Goal: Ask a question: Seek information or help from site administrators or community

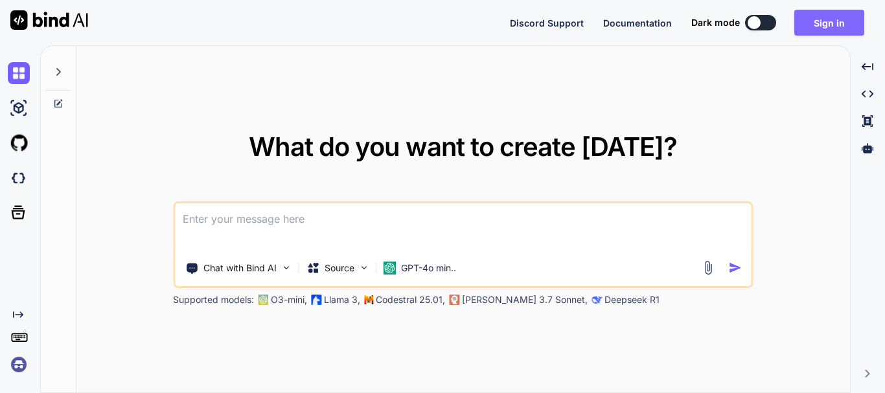
click at [819, 23] on button "Sign in" at bounding box center [829, 23] width 70 height 26
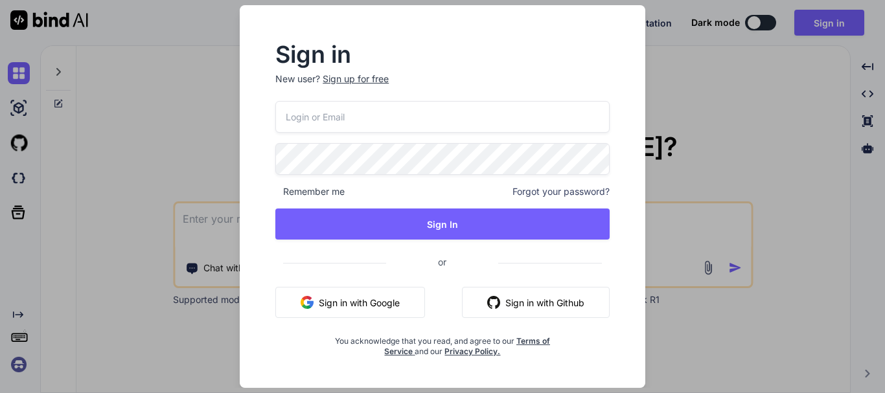
click at [380, 80] on div "Sign up for free" at bounding box center [356, 79] width 66 height 13
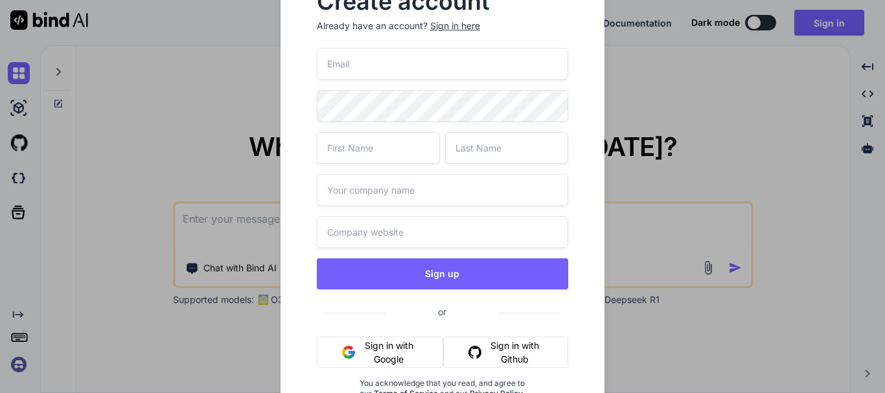
click at [352, 66] on input "email" at bounding box center [443, 64] width 252 height 32
click at [457, 68] on input "taniya04" at bounding box center [443, 64] width 252 height 32
type input "[EMAIL_ADDRESS][DOMAIN_NAME]"
type input "t"
type input "Taniya"
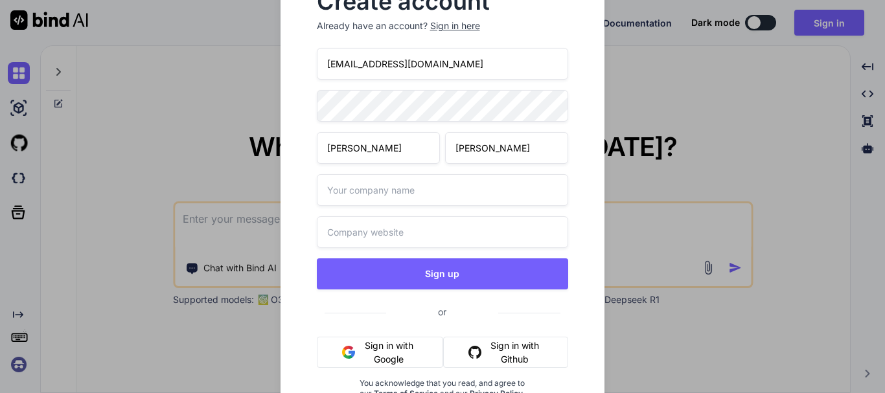
type input "Singh"
type input "test"
type input "test.com"
click at [317, 259] on button "Sign up" at bounding box center [443, 274] width 252 height 31
click at [459, 68] on input "[EMAIL_ADDRESS][DOMAIN_NAME]" at bounding box center [443, 64] width 252 height 32
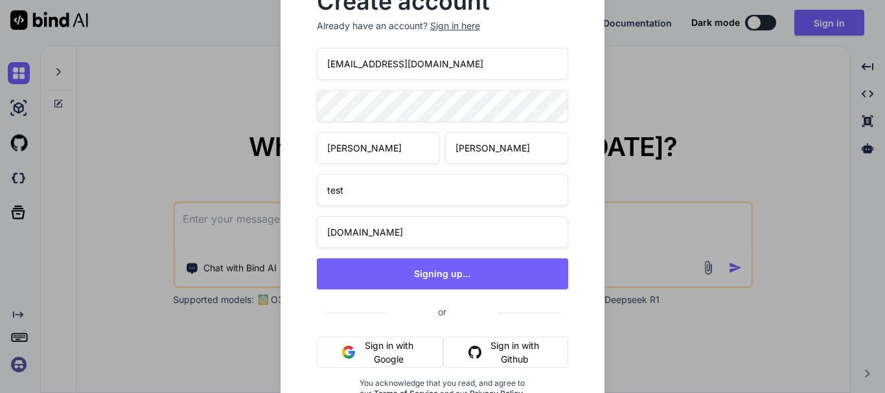
type textarea "x"
click at [459, 68] on input "[EMAIL_ADDRESS][DOMAIN_NAME]" at bounding box center [443, 64] width 252 height 32
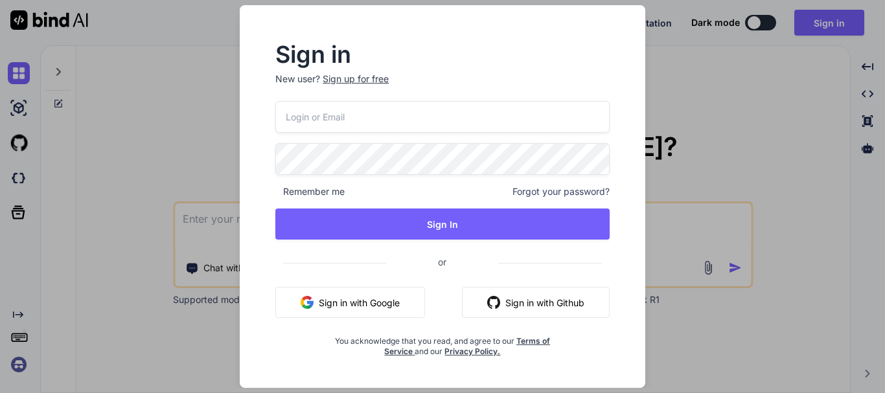
click at [328, 122] on input "email" at bounding box center [442, 117] width 334 height 32
paste input "[EMAIL_ADDRESS][DOMAIN_NAME]"
type input "[EMAIL_ADDRESS][DOMAIN_NAME]"
click at [365, 208] on div "[EMAIL_ADDRESS][DOMAIN_NAME] Remember me Forgot your password? Sign In or Sign …" at bounding box center [442, 229] width 334 height 256
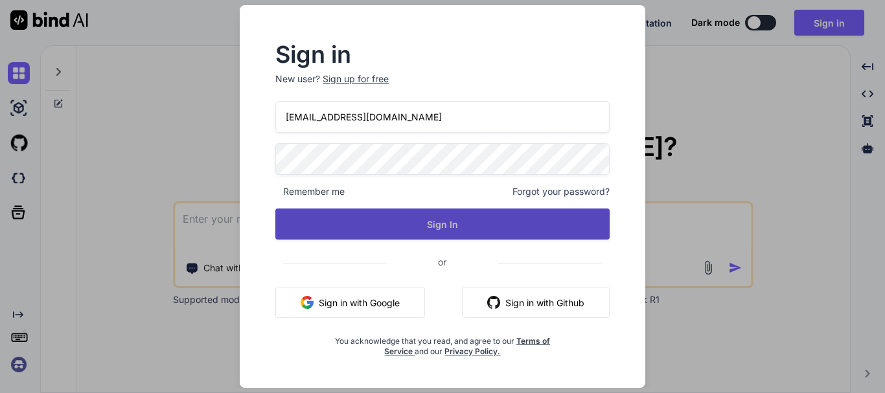
click at [413, 232] on button "Sign In" at bounding box center [442, 224] width 334 height 31
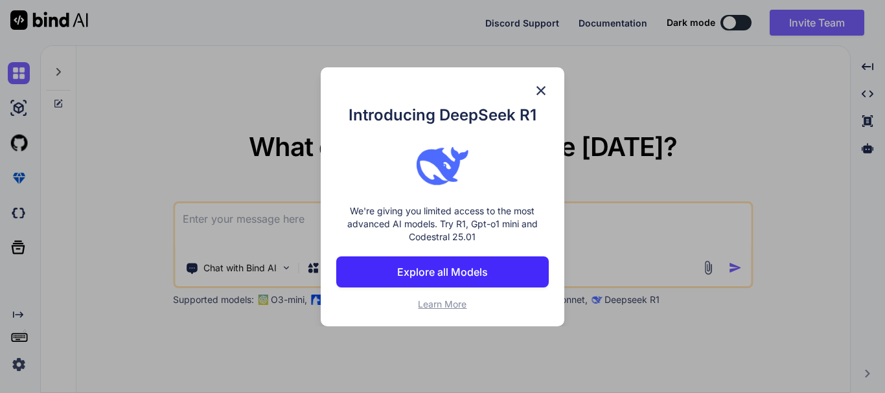
click at [542, 87] on img at bounding box center [541, 91] width 16 height 16
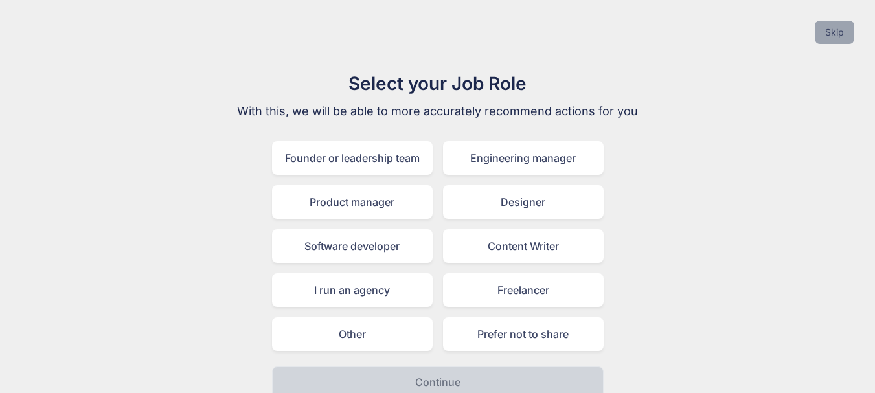
click at [838, 32] on button "Skip" at bounding box center [835, 32] width 40 height 23
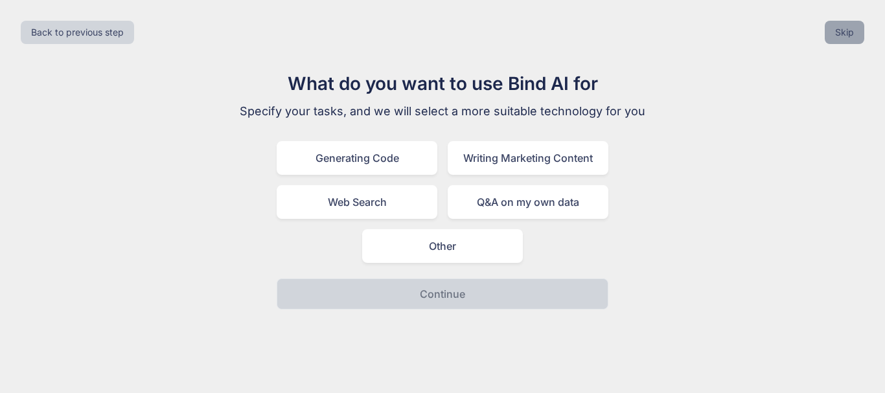
click at [846, 36] on button "Skip" at bounding box center [845, 32] width 40 height 23
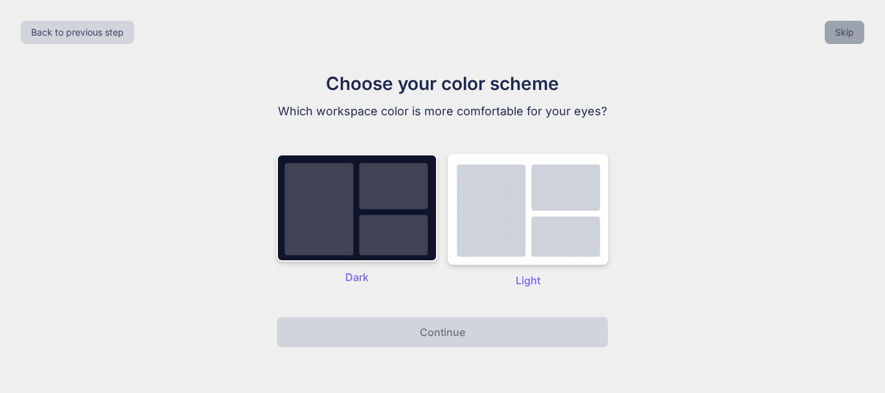
click at [839, 38] on button "Skip" at bounding box center [845, 32] width 40 height 23
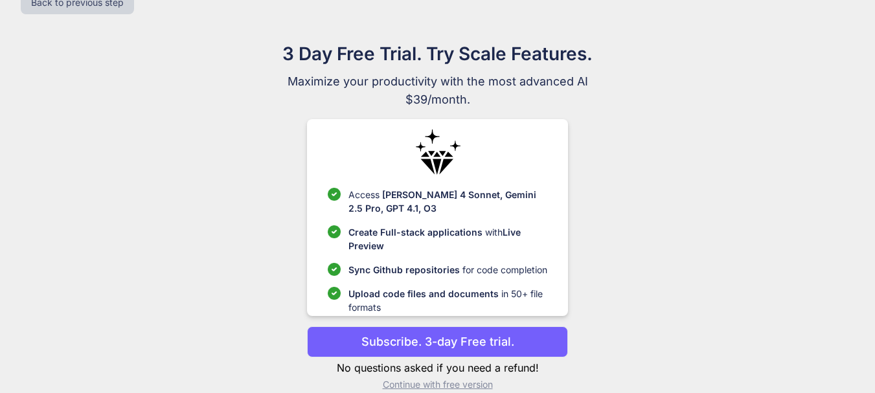
scroll to position [49, 0]
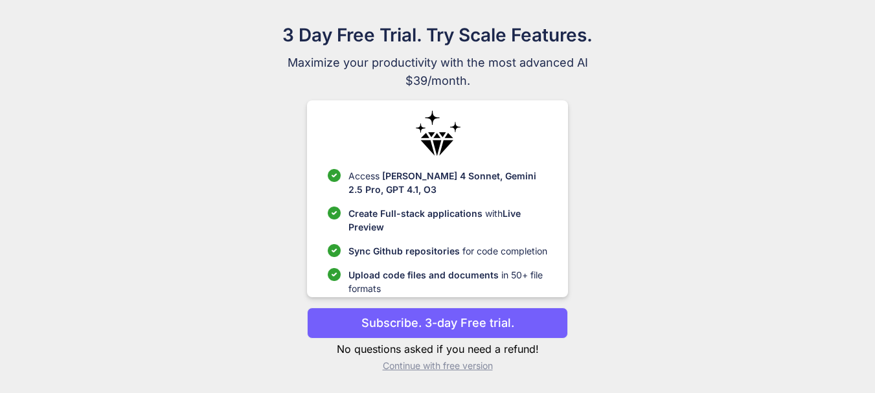
click at [485, 364] on p "Continue with free version" at bounding box center [437, 366] width 261 height 13
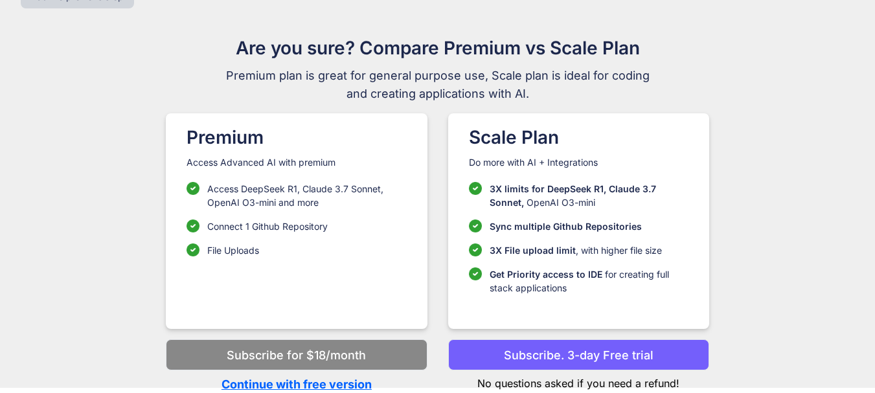
scroll to position [36, 0]
click at [332, 383] on p "Continue with free version" at bounding box center [296, 384] width 261 height 17
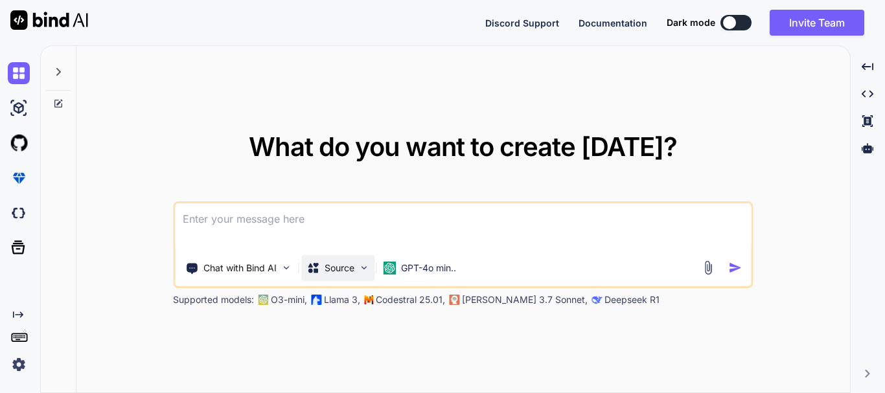
paste textarea "is php natively supported in Databricks notebooks?"
type textarea "x"
type textarea "is php natively supported in Databricks notebooks?"
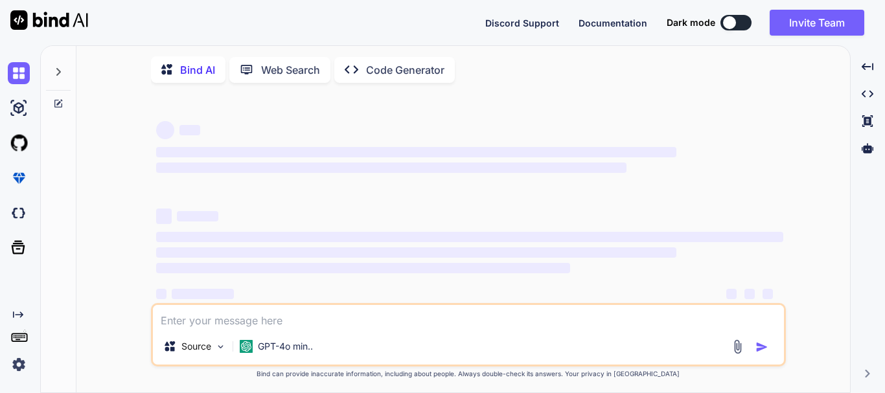
click at [492, 168] on span "‌" at bounding box center [391, 168] width 470 height 10
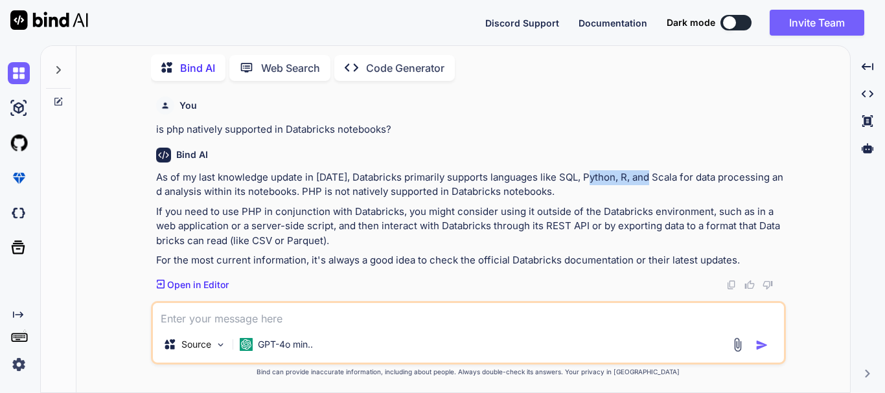
drag, startPoint x: 594, startPoint y: 169, endPoint x: 657, endPoint y: 168, distance: 63.5
click at [657, 168] on div "Bind AI As of my last knowledge update in [DATE], Databricks primarily supports…" at bounding box center [469, 214] width 627 height 154
click at [660, 192] on p "As of my last knowledge update in [DATE], Databricks primarily supports languag…" at bounding box center [469, 184] width 627 height 29
drag, startPoint x: 358, startPoint y: 193, endPoint x: 490, endPoint y: 196, distance: 132.2
click at [490, 196] on p "As of my last knowledge update in [DATE], Databricks primarily supports languag…" at bounding box center [469, 184] width 627 height 29
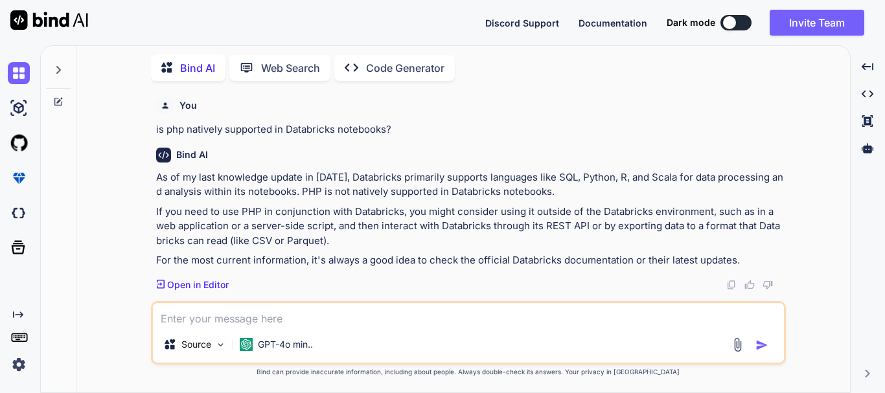
click at [562, 191] on p "As of my last knowledge update in [DATE], Databricks primarily supports languag…" at bounding box center [469, 184] width 627 height 29
click at [250, 308] on textarea at bounding box center [468, 314] width 631 height 23
paste textarea "Which of the following is a Databricks runtime that includes popular ML librari…"
type textarea "x"
type textarea "Which of the following is a Databricks runtime that includes popular ML librari…"
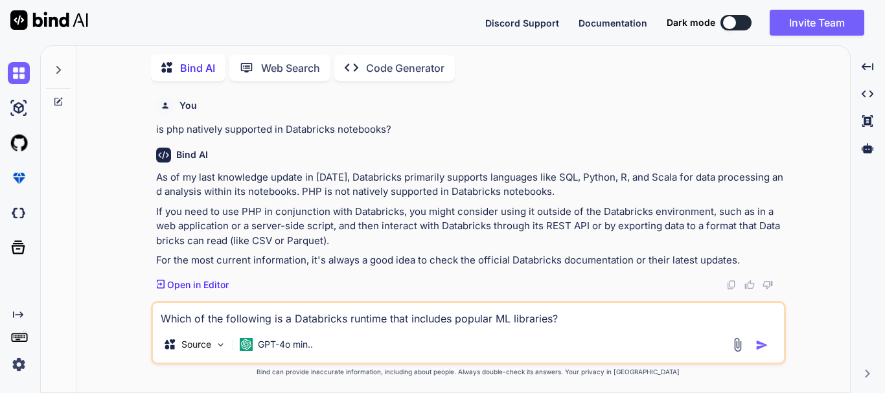
type textarea "x"
type textarea "Which of the following is a Databricks runtime that includes popular ML librari…"
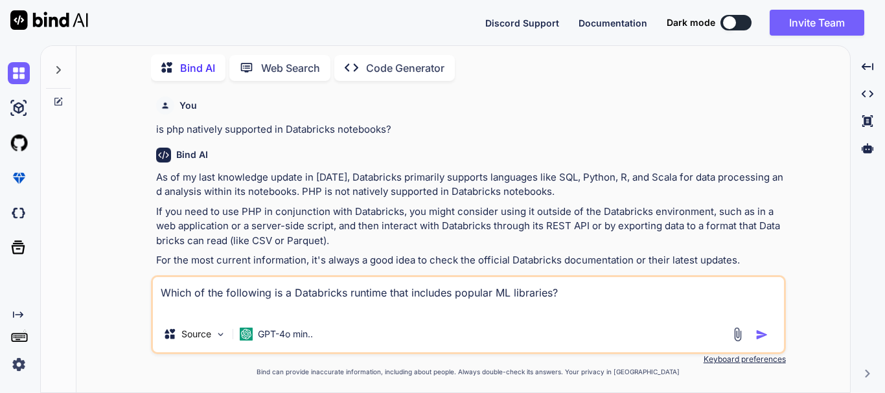
type textarea "x"
type textarea "Which of the following is a Databricks runtime that includes popular ML librari…"
type textarea "x"
type textarea "Which of the following is a Databricks runtime that includes popular ML librari…"
type textarea "x"
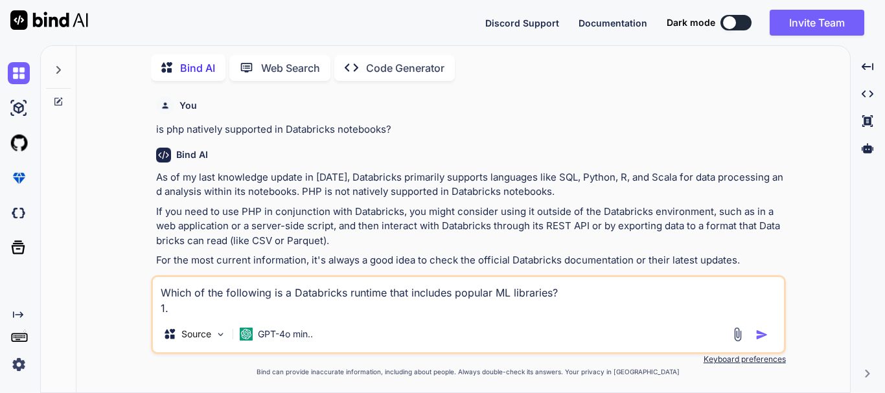
type textarea "Which of the following is a Databricks runtime that includes popular ML librari…"
click at [216, 307] on textarea "Which of the following is a Databricks runtime that includes popular ML librari…" at bounding box center [468, 296] width 631 height 39
type textarea "x"
type textarea "Which of the following is a Databricks runtime that includes popular ML librari…"
type textarea "x"
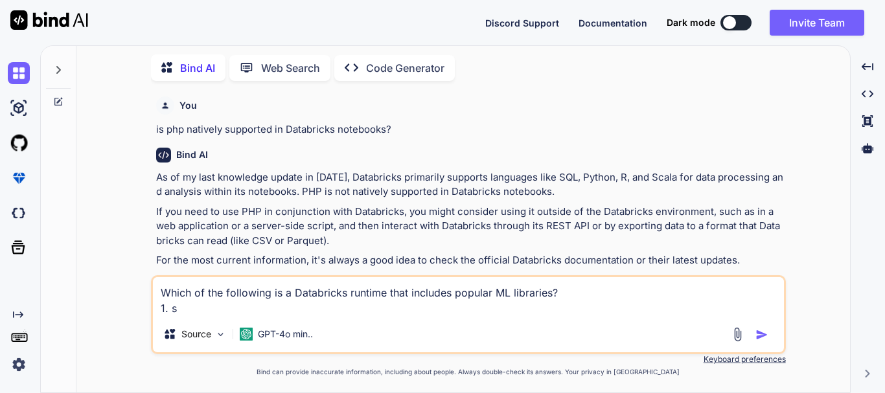
type textarea "Which of the following is a Databricks runtime that includes popular ML librari…"
type textarea "x"
type textarea "Which of the following is a Databricks runtime that includes popular ML librari…"
type textarea "x"
type textarea "Which of the following is a Databricks runtime that includes popular ML librari…"
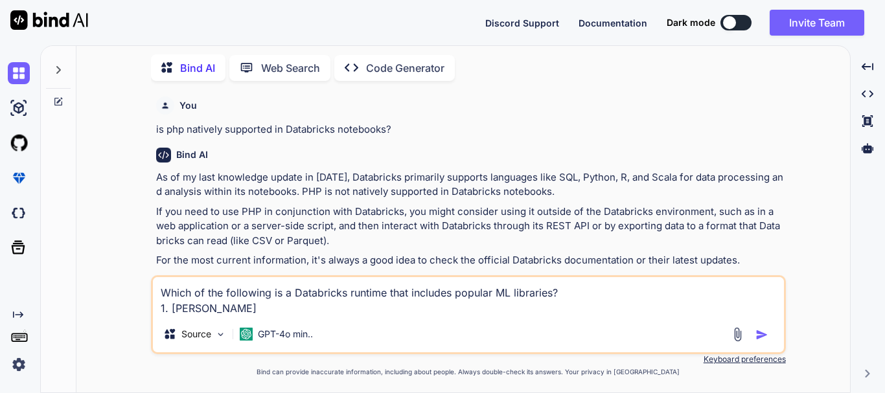
type textarea "x"
type textarea "Which of the following is a Databricks runtime that includes popular ML librari…"
type textarea "x"
type textarea "Which of the following is a Databricks runtime that includes popular ML librari…"
type textarea "x"
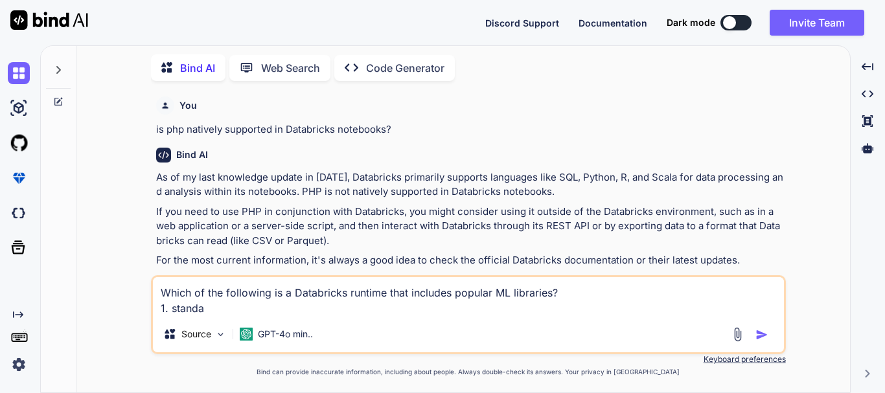
type textarea "Which of the following is a Databricks runtime that includes popular ML librari…"
type textarea "x"
type textarea "Which of the following is a Databricks runtime that includes popular ML librari…"
type textarea "x"
type textarea "Which of the following is a Databricks runtime that includes popular ML librari…"
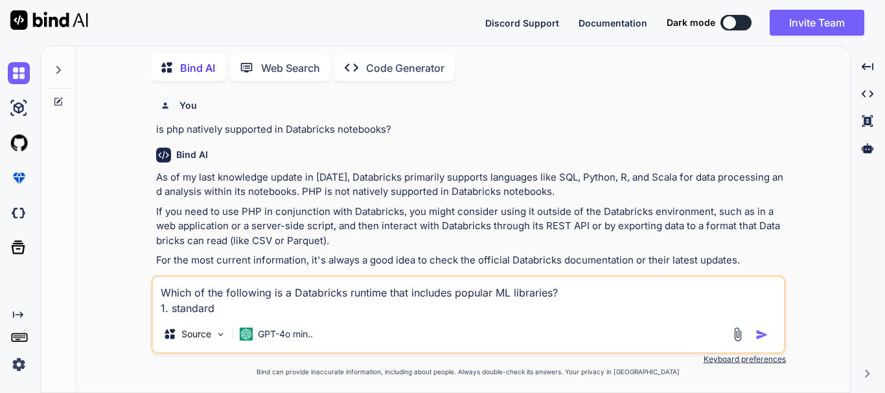
type textarea "x"
type textarea "Which of the following is a Databricks runtime that includes popular ML librari…"
type textarea "x"
type textarea "Which of the following is a Databricks runtime that includes popular ML librari…"
type textarea "x"
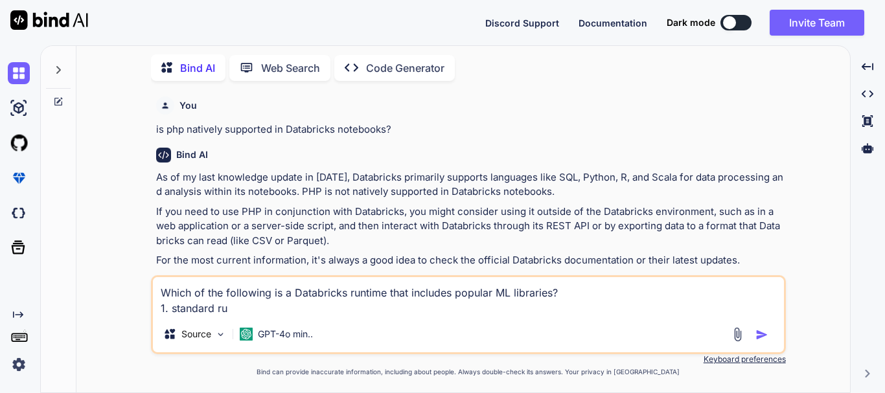
type textarea "Which of the following is a Databricks runtime that includes popular ML librari…"
type textarea "x"
type textarea "Which of the following is a Databricks runtime that includes popular ML librari…"
type textarea "x"
type textarea "Which of the following is a Databricks runtime that includes popular ML librari…"
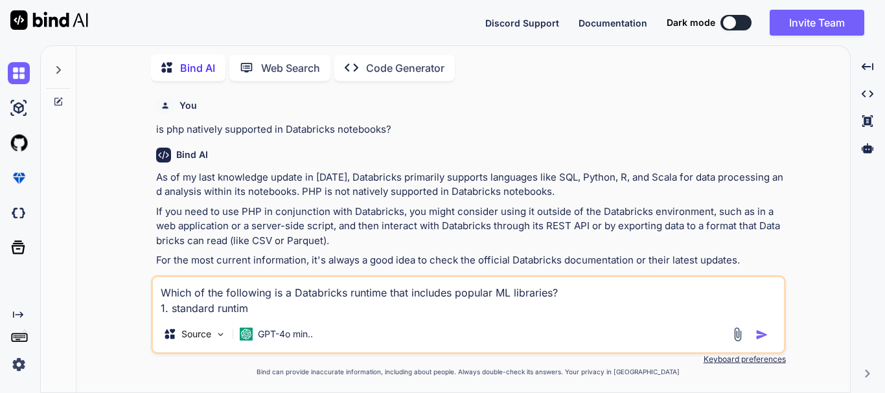
type textarea "x"
type textarea "Which of the following is a Databricks runtime that includes popular ML librari…"
type textarea "x"
type textarea "Which of the following is a Databricks runtime that includes popular ML librari…"
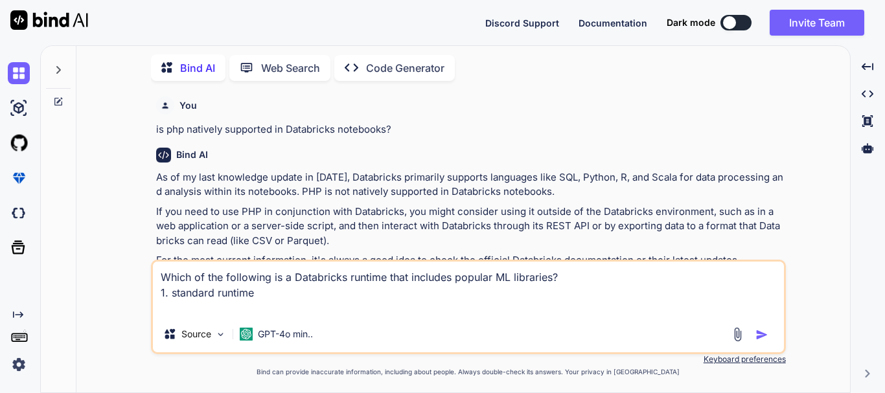
type textarea "x"
type textarea "Which of the following is a Databricks runtime that includes popular ML librari…"
type textarea "x"
type textarea "Which of the following is a Databricks runtime that includes popular ML librari…"
type textarea "x"
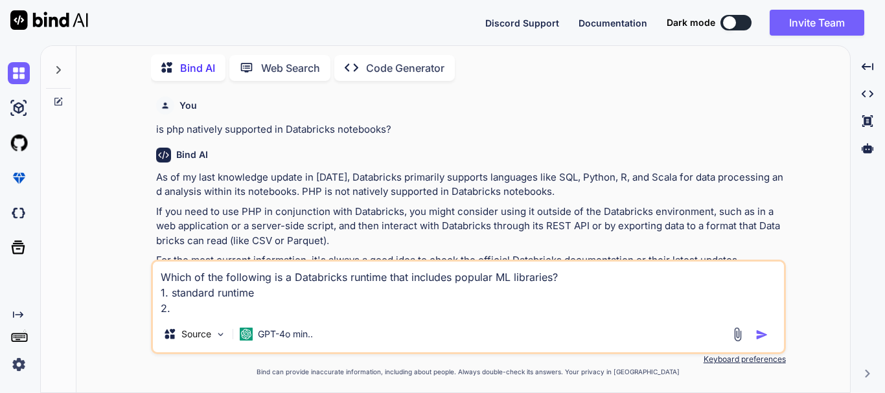
type textarea "Which of the following is a Databricks runtime that includes popular ML librari…"
type textarea "x"
type textarea "Which of the following is a Databricks runtime that includes popular ML librari…"
type textarea "x"
type textarea "Which of the following is a Databricks runtime that includes popular ML librari…"
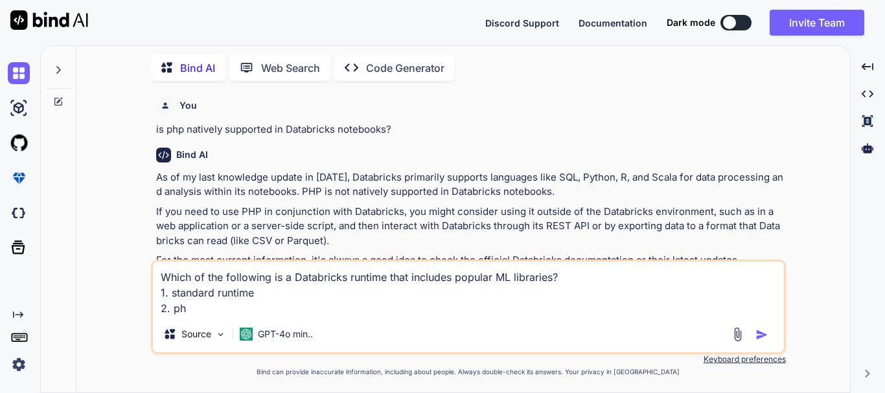
type textarea "x"
type textarea "Which of the following is a Databricks runtime that includes popular ML librari…"
type textarea "x"
type textarea "Which of the following is a Databricks runtime that includes popular ML librari…"
type textarea "x"
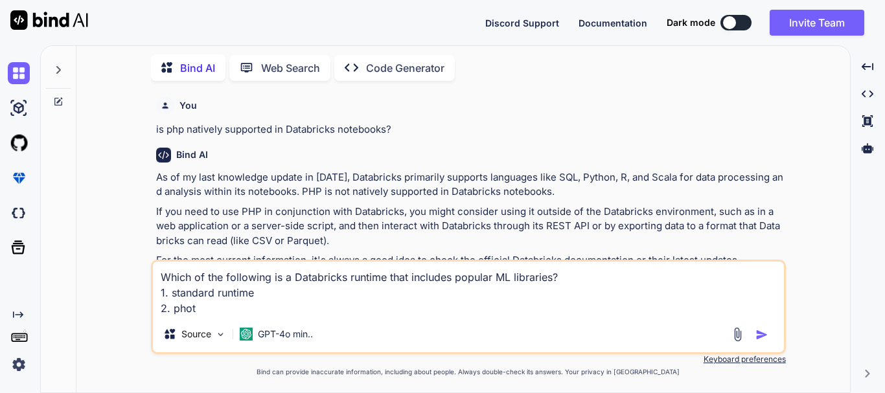
type textarea "Which of the following is a Databricks runtime that includes popular ML librari…"
type textarea "x"
type textarea "Which of the following is a Databricks runtime that includes popular ML librari…"
type textarea "x"
type textarea "Which of the following is a Databricks runtime that includes popular ML librari…"
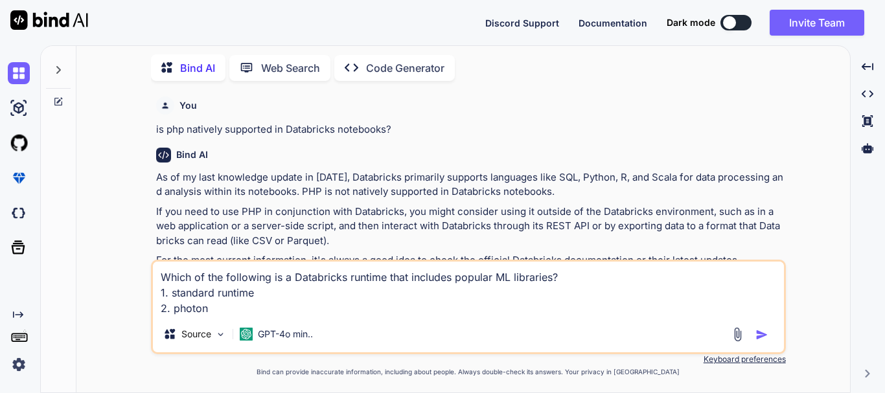
type textarea "x"
type textarea "Which of the following is a Databricks runtime that includes popular ML librari…"
type textarea "x"
type textarea "Which of the following is a Databricks runtime that includes popular ML librari…"
type textarea "x"
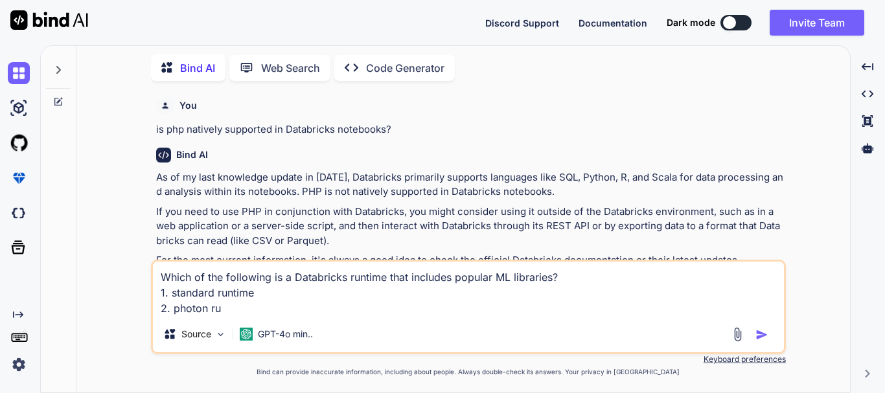
type textarea "Which of the following is a Databricks runtime that includes popular ML librari…"
type textarea "x"
type textarea "Which of the following is a Databricks runtime that includes popular ML librari…"
type textarea "x"
type textarea "Which of the following is a Databricks runtime that includes popular ML librari…"
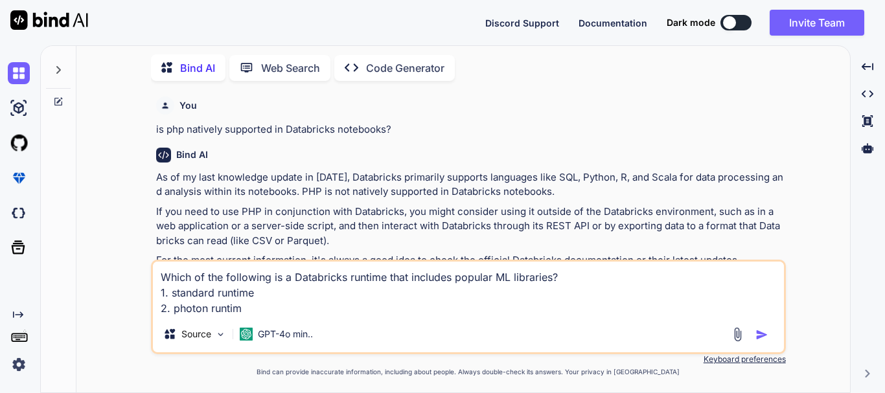
type textarea "x"
type textarea "Which of the following is a Databricks runtime that includes popular ML librari…"
type textarea "x"
type textarea "Which of the following is a Databricks runtime that includes popular ML librari…"
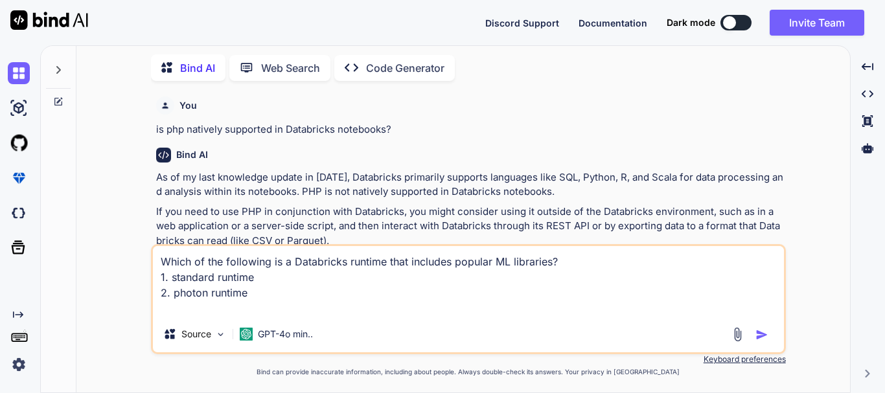
type textarea "x"
type textarea "Which of the following is a Databricks runtime that includes popular ML librari…"
type textarea "x"
type textarea "Which of the following is a Databricks runtime that includes popular ML librari…"
type textarea "x"
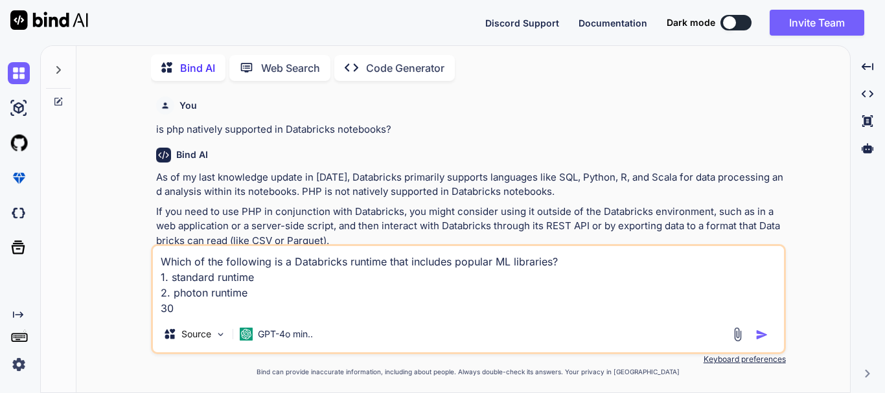
type textarea "Which of the following is a Databricks runtime that includes popular ML librari…"
type textarea "x"
type textarea "Which of the following is a Databricks runtime that includes popular ML librari…"
type textarea "x"
type textarea "Which of the following is a Databricks runtime that includes popular ML librari…"
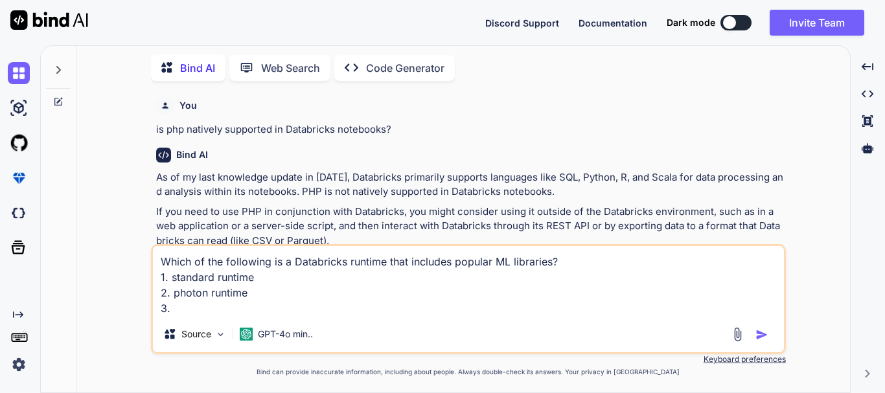
click at [189, 312] on textarea "Which of the following is a Databricks runtime that includes popular ML librari…" at bounding box center [468, 281] width 631 height 70
type textarea "x"
type textarea "Which of the following is a Databricks runtime that includes popular ML librari…"
type textarea "x"
type textarea "Which of the following is a Databricks runtime that includes popular ML librari…"
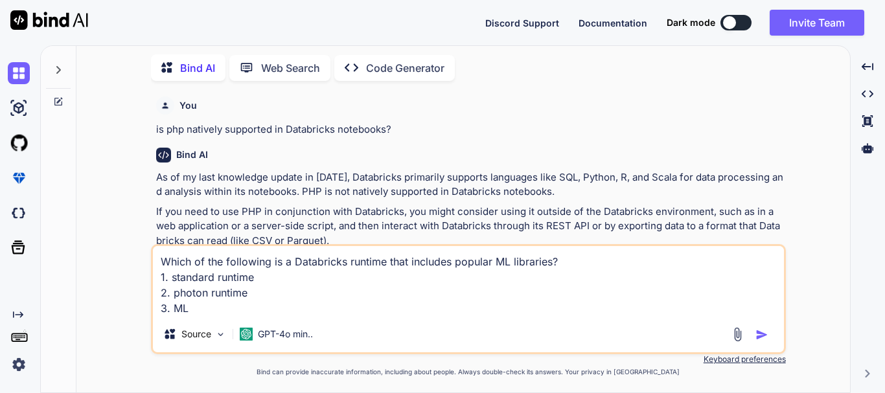
type textarea "x"
type textarea "Which of the following is a Databricks runtime that includes popular ML librari…"
type textarea "x"
type textarea "Which of the following is a Databricks runtime that includes popular ML librari…"
type textarea "x"
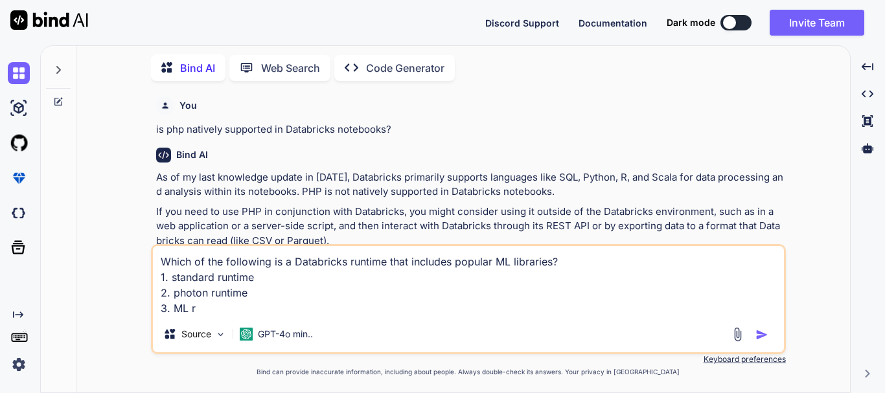
type textarea "Which of the following is a Databricks runtime that includes popular ML librari…"
type textarea "x"
type textarea "Which of the following is a Databricks runtime that includes popular ML librari…"
type textarea "x"
type textarea "Which of the following is a Databricks runtime that includes popular ML librari…"
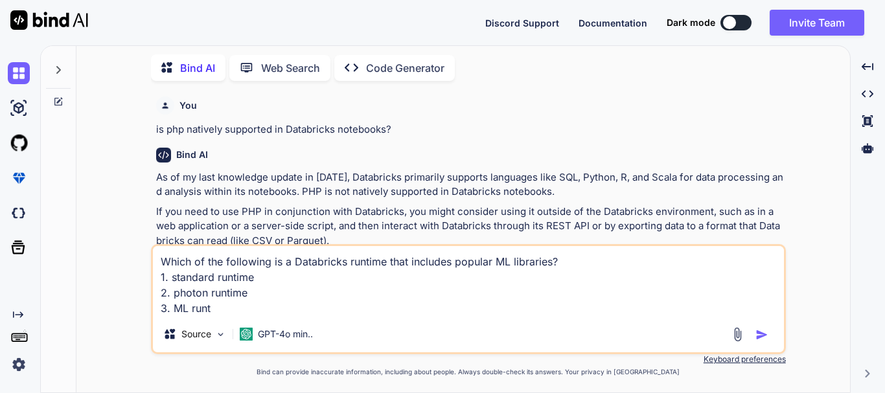
type textarea "x"
type textarea "Which of the following is a Databricks runtime that includes popular ML librari…"
type textarea "x"
type textarea "Which of the following is a Databricks runtime that includes popular ML librari…"
type textarea "x"
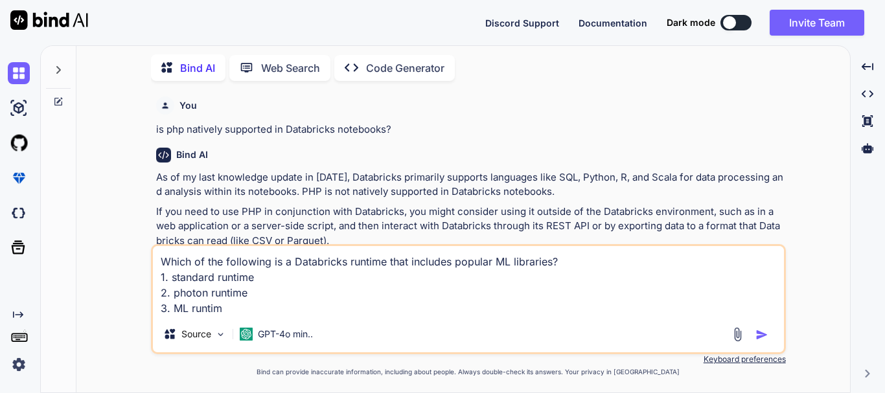
type textarea "Which of the following is a Databricks runtime that includes popular ML librari…"
type textarea "x"
type textarea "Which of the following is a Databricks runtime that includes popular ML librari…"
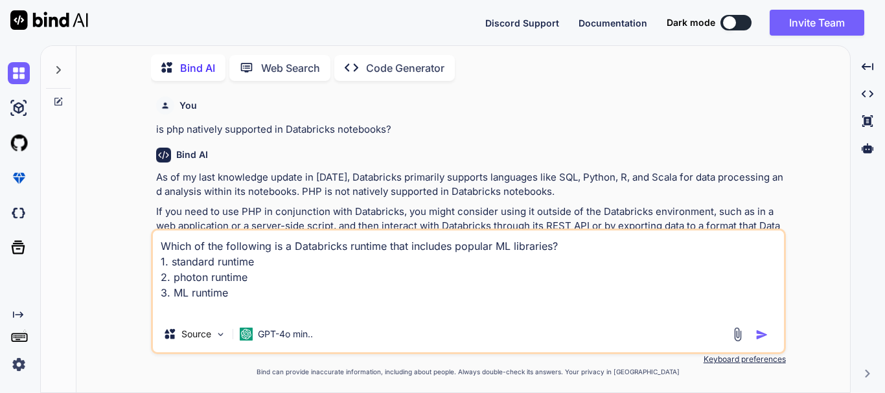
type textarea "x"
type textarea "Which of the following is a Databricks runtime that includes popular ML librari…"
type textarea "x"
type textarea "Which of the following is a Databricks runtime that includes popular ML librari…"
type textarea "x"
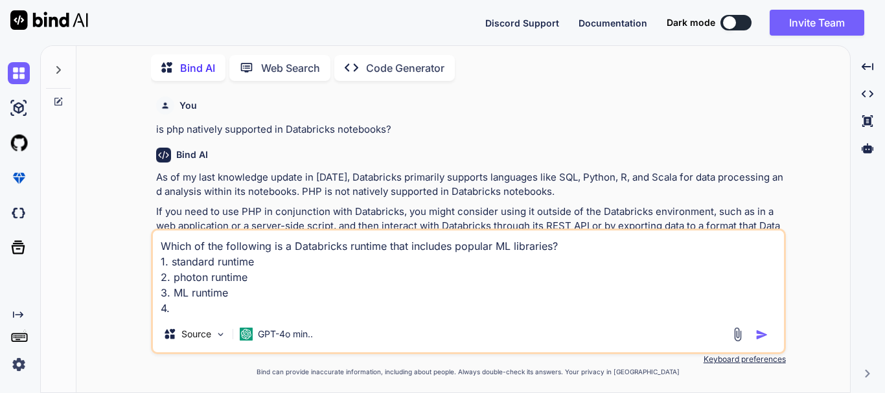
type textarea "Which of the following is a Databricks runtime that includes popular ML librari…"
click at [192, 307] on textarea "Which of the following is a Databricks runtime that includes popular ML librari…" at bounding box center [468, 274] width 631 height 86
type textarea "x"
type textarea "Which of the following is a Databricks runtime that includes popular ML librari…"
type textarea "x"
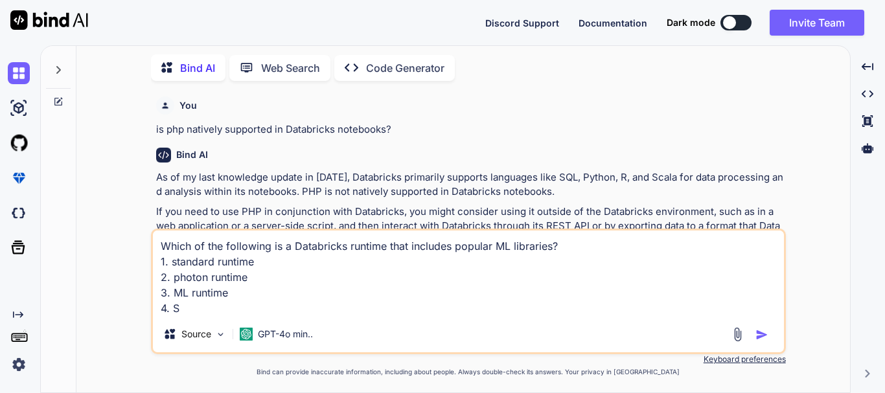
type textarea "Which of the following is a Databricks runtime that includes popular ML librari…"
type textarea "x"
type textarea "Which of the following is a Databricks runtime that includes popular ML librari…"
type textarea "x"
type textarea "Which of the following is a Databricks runtime that includes popular ML librari…"
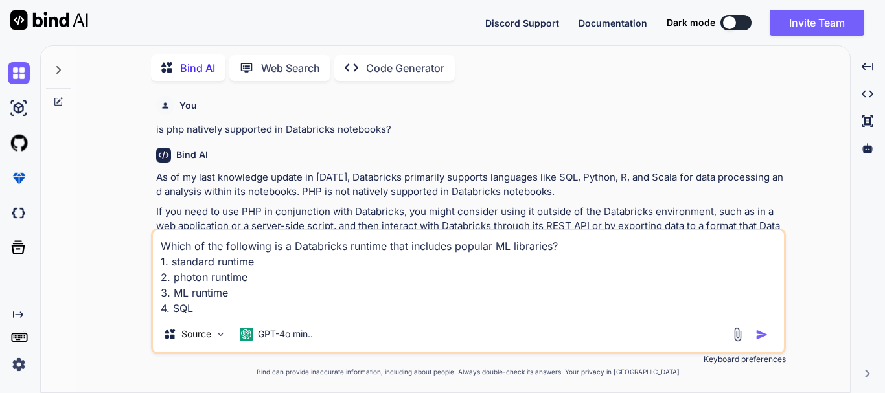
type textarea "x"
type textarea "Which of the following is a Databricks runtime that includes popular ML librari…"
type textarea "x"
type textarea "Which of the following is a Databricks runtime that includes popular ML librari…"
type textarea "x"
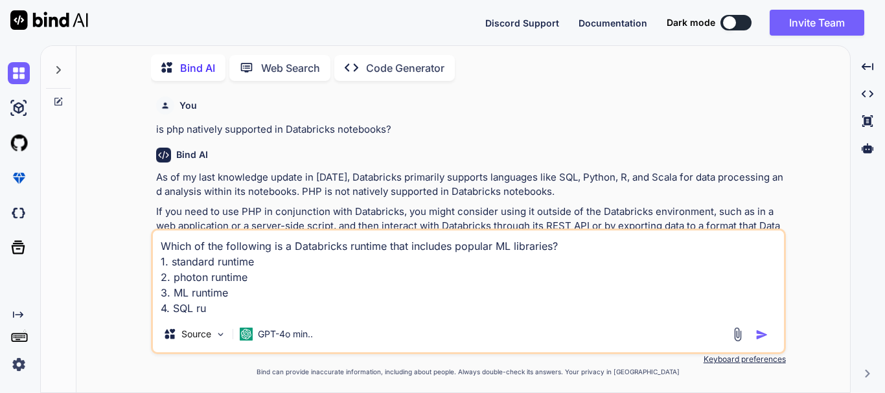
type textarea "Which of the following is a Databricks runtime that includes popular ML librari…"
type textarea "x"
type textarea "Which of the following is a Databricks runtime that includes popular ML librari…"
type textarea "x"
type textarea "Which of the following is a Databricks runtime that includes popular ML librari…"
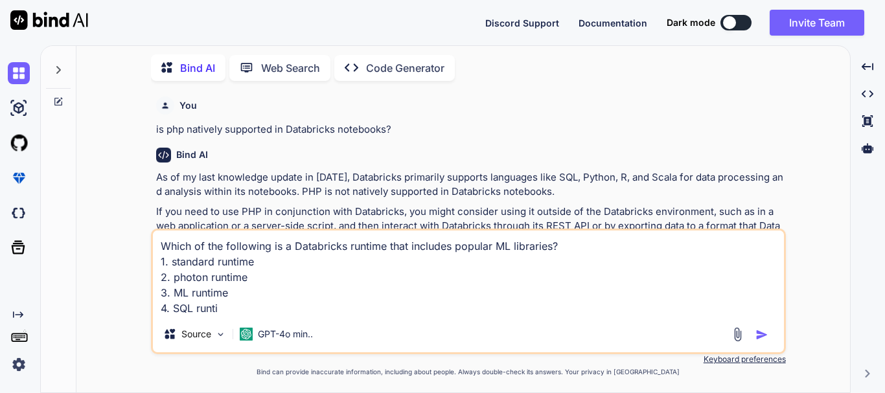
type textarea "x"
type textarea "Which of the following is a Databricks runtime that includes popular ML librari…"
type textarea "x"
type textarea "Which of the following is a Databricks runtime that includes popular ML librari…"
type textarea "x"
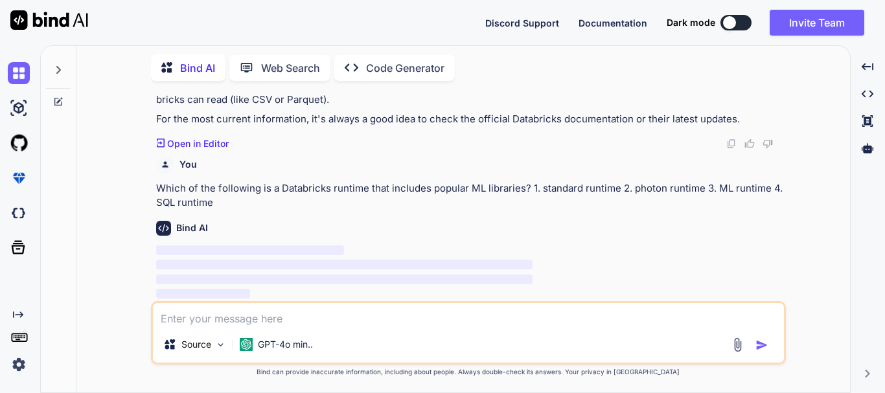
scroll to position [142, 0]
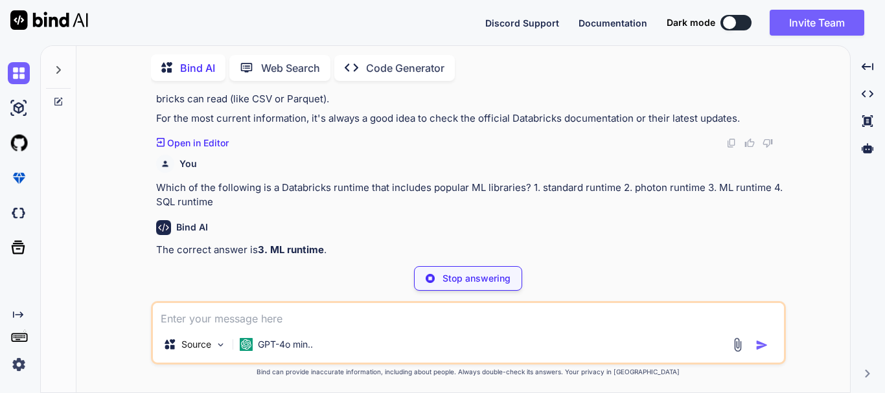
type textarea "x"
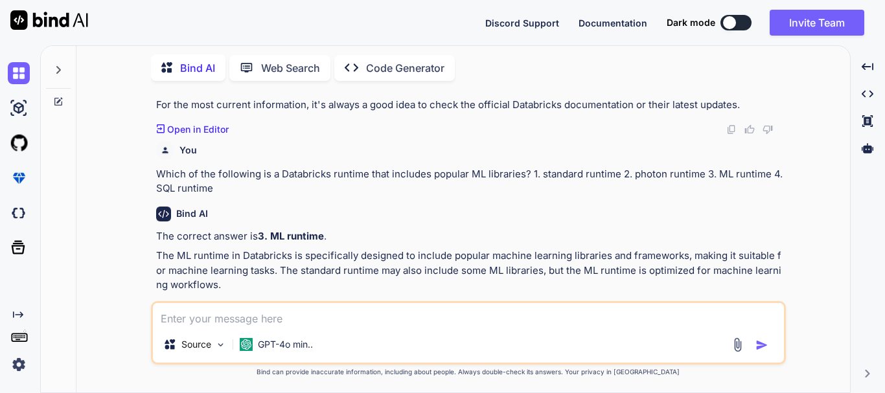
scroll to position [170, 0]
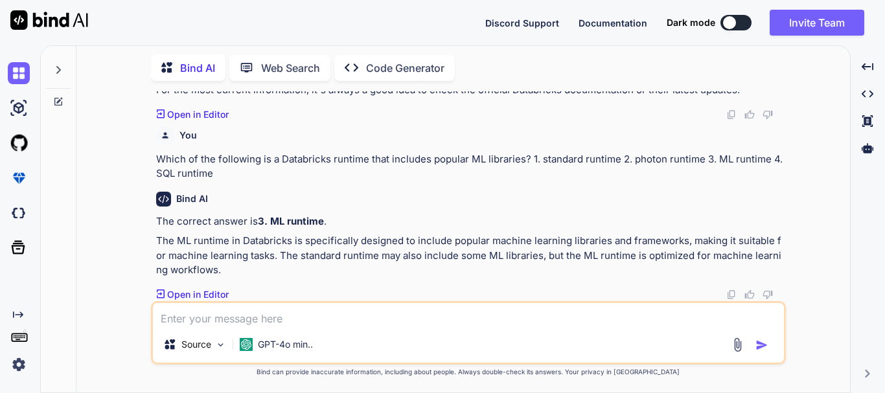
paste textarea "What is the smallest unit of compute in Databricks?"
type textarea "x"
type textarea "What is the smallest unit of compute in Databricks?"
type textarea "x"
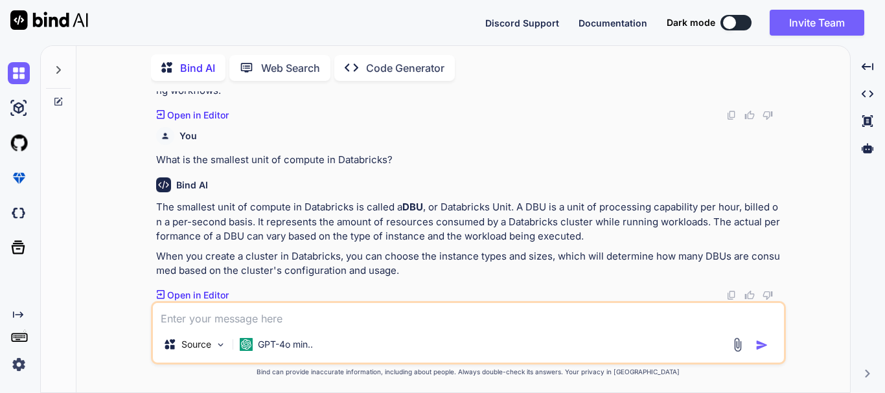
scroll to position [351, 0]
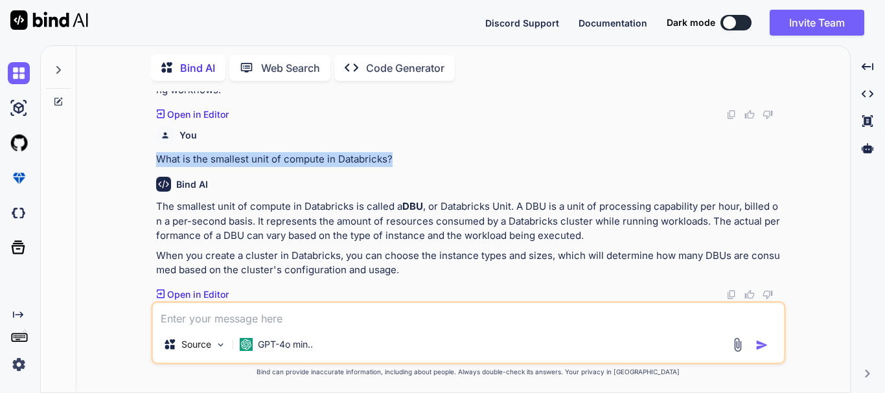
drag, startPoint x: 393, startPoint y: 158, endPoint x: 148, endPoint y: 164, distance: 244.3
click at [148, 164] on div "You is php natively supported in Databricks notebooks? Bind AI As of my last kn…" at bounding box center [468, 241] width 763 height 301
copy p "What is the smallest unit of compute in Databricks?"
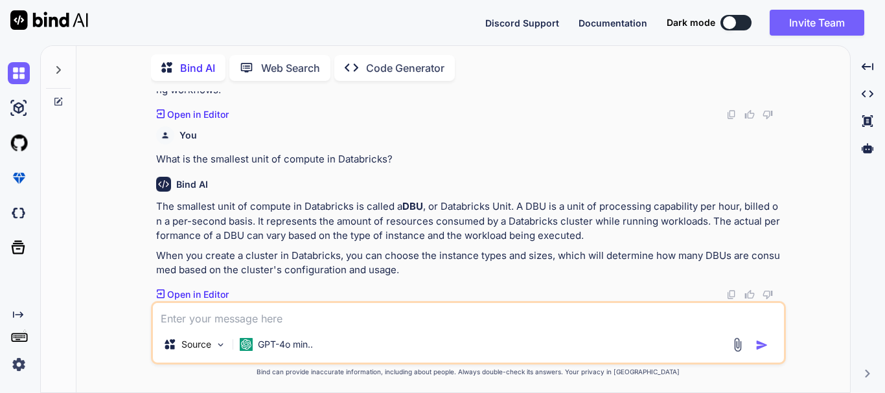
click at [204, 322] on textarea at bounding box center [468, 314] width 631 height 23
paste textarea "What is the smallest unit of compute in Databricks?"
type textarea "x"
type textarea "What is the smallest unit of compute in Databricks?"
type textarea "x"
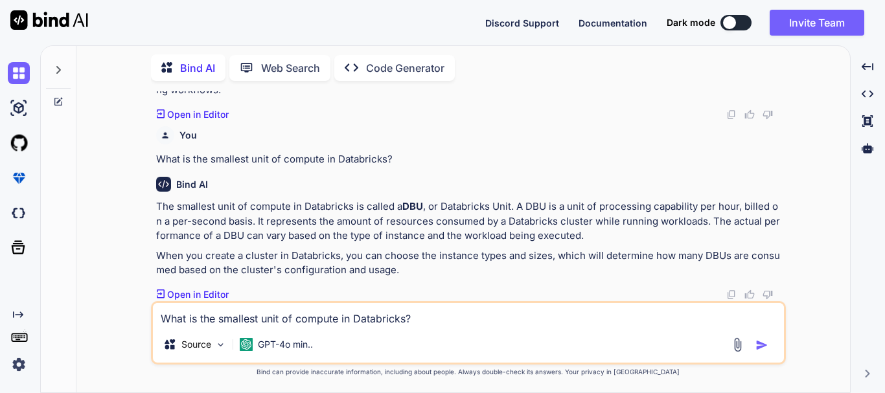
type textarea "What is the smallest unit of compute in Databricks?"
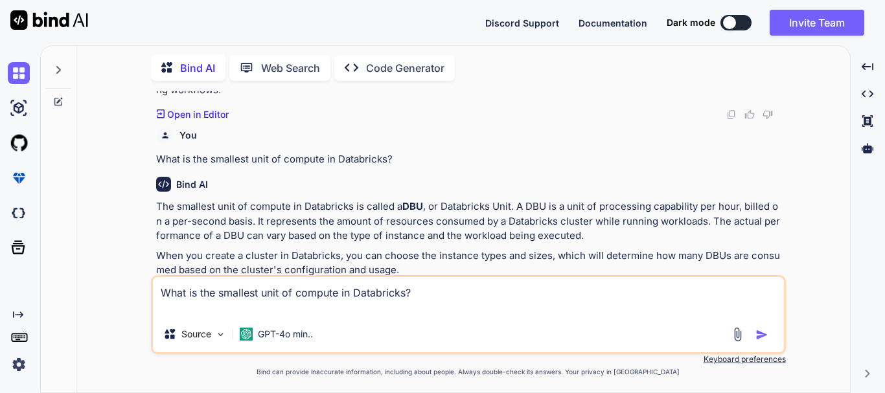
type textarea "x"
type textarea "What is the smallest unit of compute in Databricks? 1"
type textarea "x"
type textarea "What is the smallest unit of compute in Databricks? 1."
type textarea "x"
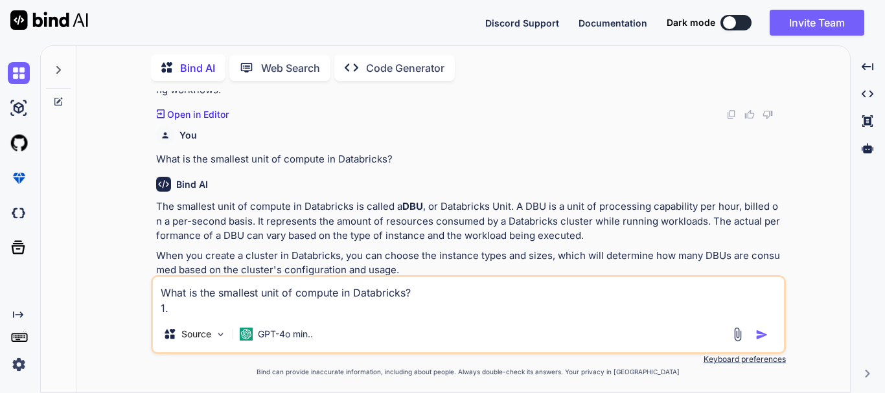
type textarea "What is the smallest unit of compute in Databricks? 1."
type textarea "x"
type textarea "What is the smallest unit of compute in Databricks? 1. n"
type textarea "x"
type textarea "What is the smallest unit of compute in Databricks? 1. no"
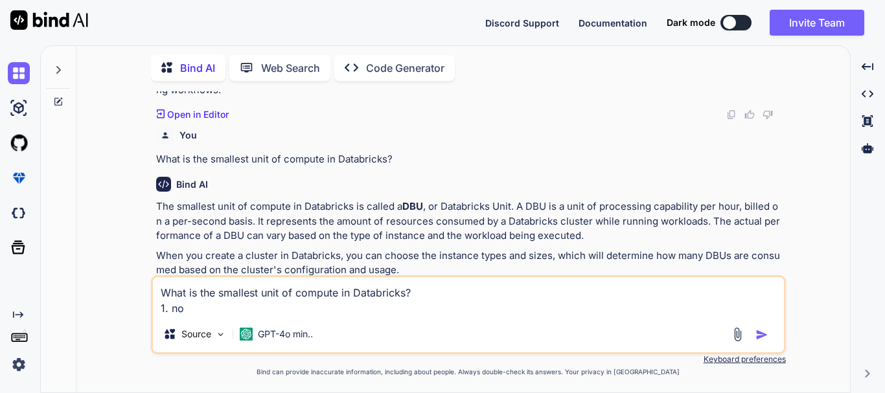
type textarea "x"
type textarea "What is the smallest unit of compute in Databricks? 1. nod"
type textarea "x"
type textarea "What is the smallest unit of compute in Databricks? 1. node"
type textarea "x"
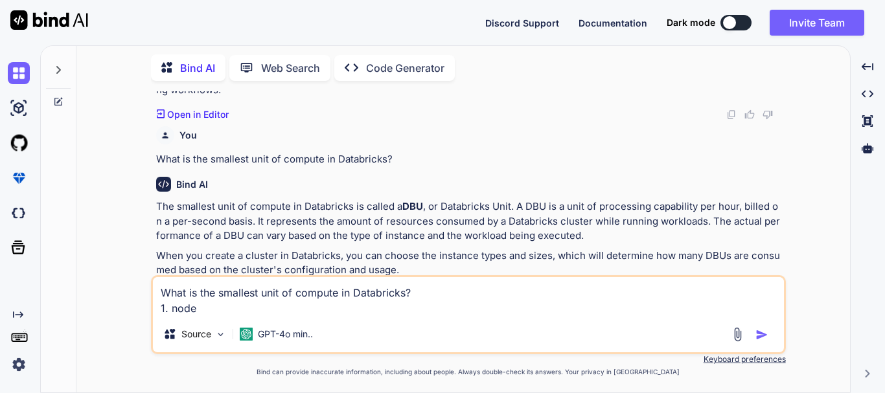
type textarea "What is the smallest unit of compute in Databricks? 1. node,"
type textarea "x"
type textarea "What is the smallest unit of compute in Databricks? 1. node,"
type textarea "x"
type textarea "What is the smallest unit of compute in Databricks? 1. node, 2"
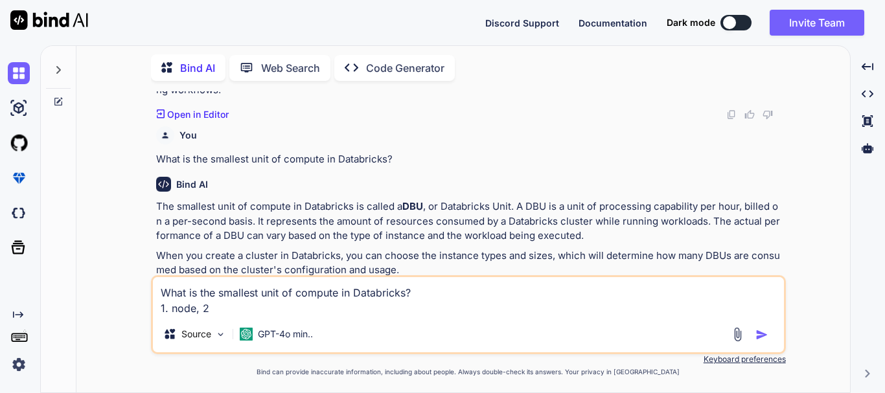
type textarea "x"
type textarea "What is the smallest unit of compute in Databricks? 1. node, 2."
type textarea "x"
type textarea "What is the smallest unit of compute in Databricks? 1. node, 2."
click at [248, 309] on textarea "What is the smallest unit of compute in Databricks? 1. node, 2." at bounding box center [468, 296] width 631 height 39
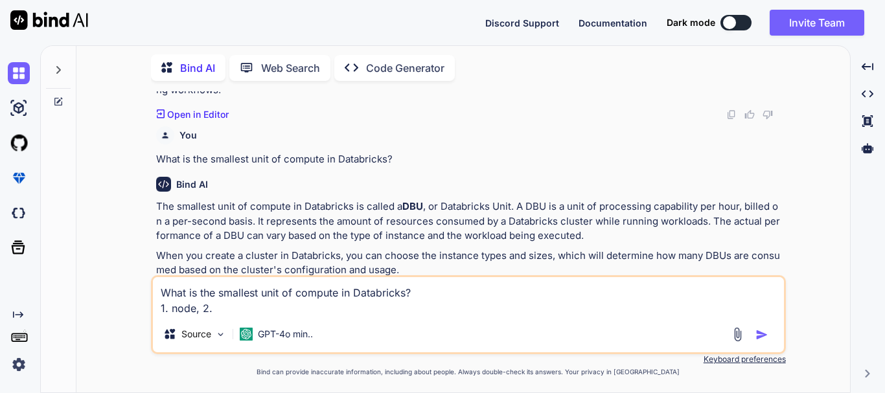
type textarea "x"
type textarea "What is the smallest unit of compute in Databricks? 1. node, 2. c"
type textarea "x"
type textarea "What is the smallest unit of compute in Databricks? 1. node, 2. cl"
type textarea "x"
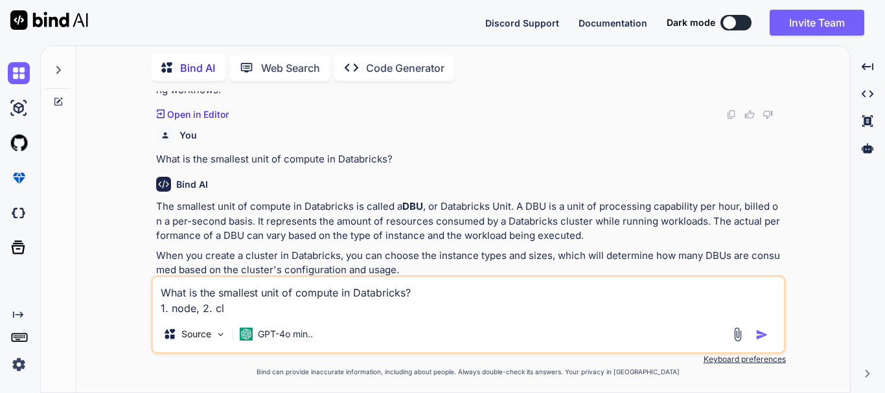
type textarea "What is the smallest unit of compute in Databricks? 1. node, 2. clu"
type textarea "x"
type textarea "What is the smallest unit of compute in Databricks? 1. node, 2. clus"
type textarea "x"
type textarea "What is the smallest unit of compute in Databricks? 1. node, 2. clust"
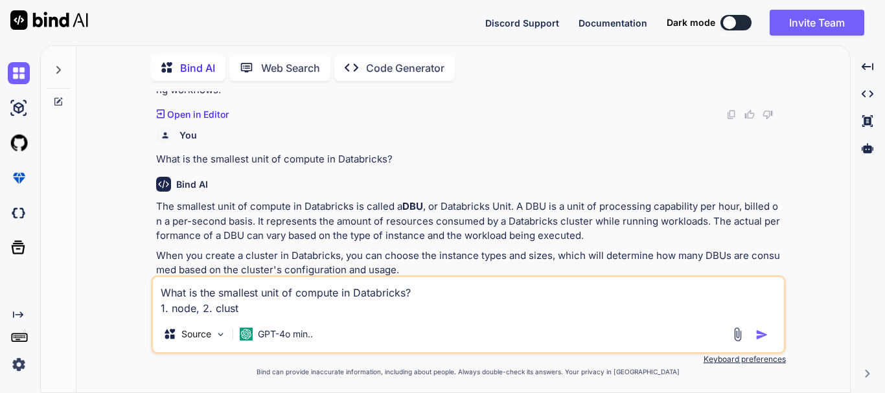
type textarea "x"
type textarea "What is the smallest unit of compute in Databricks? 1. node, 2. clusto"
type textarea "x"
type textarea "What is the smallest unit of compute in Databricks? 1. node, 2. clustor"
type textarea "x"
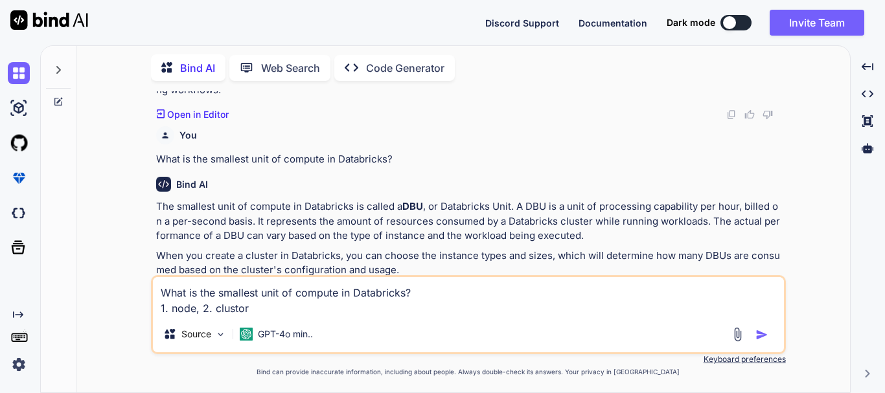
type textarea "What is the smallest unit of compute in Databricks? 1. node, 2. clustor"
type textarea "x"
type textarea "What is the smallest unit of compute in Databricks? 1. node, 2. cluster"
type textarea "x"
type textarea "What is the smallest unit of compute in Databricks? 1. node, 2. cluster,"
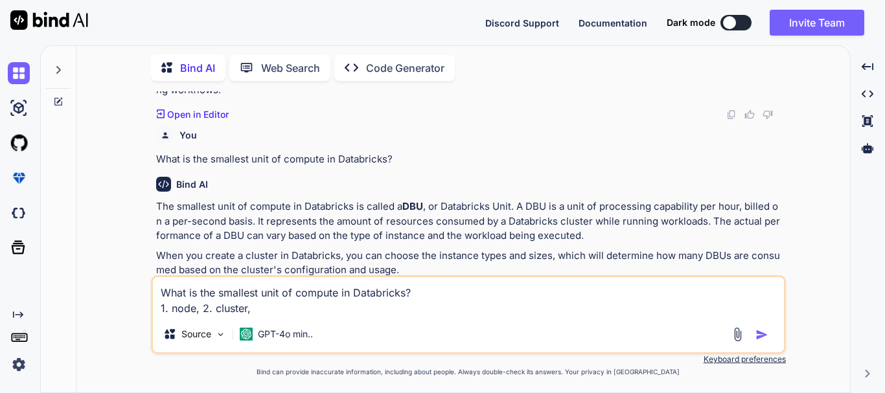
type textarea "x"
type textarea "What is the smallest unit of compute in Databricks? 1. node, 2. cluster,"
type textarea "x"
type textarea "What is the smallest unit of compute in Databricks? 1. node, 2. cluster, 3"
type textarea "x"
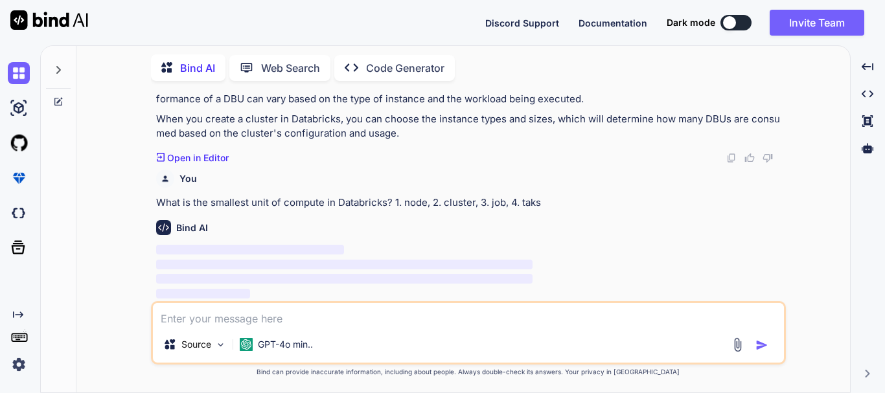
scroll to position [487, 0]
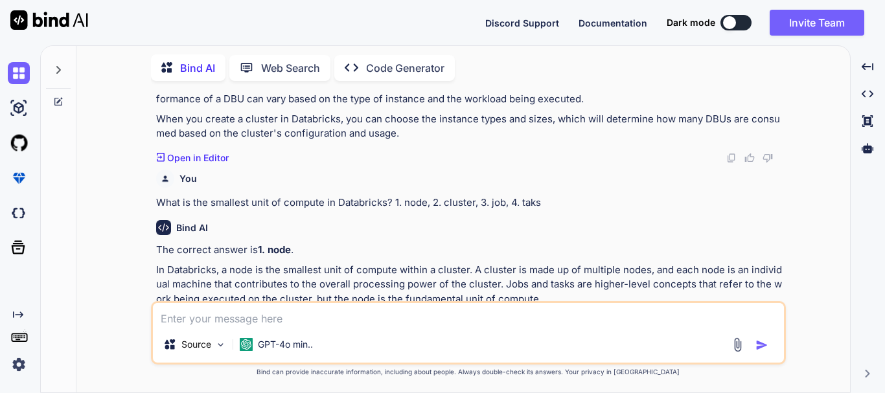
click at [245, 318] on textarea at bounding box center [468, 314] width 631 height 23
paste textarea "Which Databricks workspace component allows collaboration with notebooks, repos…"
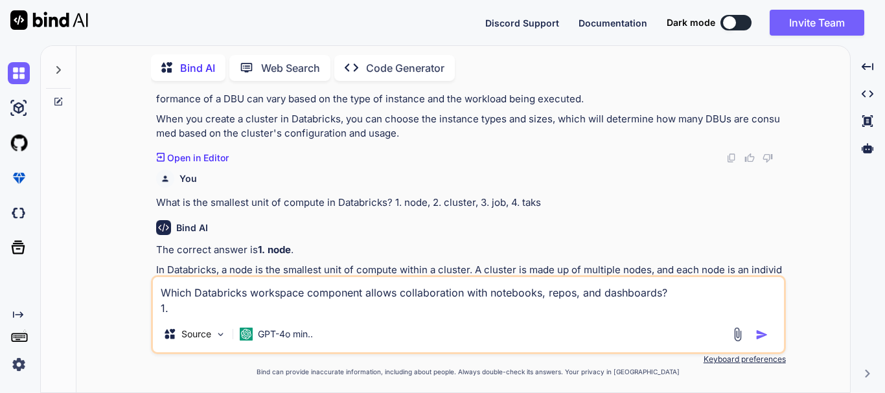
click at [188, 314] on textarea "Which Databricks workspace component allows collaboration with notebooks, repos…" at bounding box center [468, 296] width 631 height 39
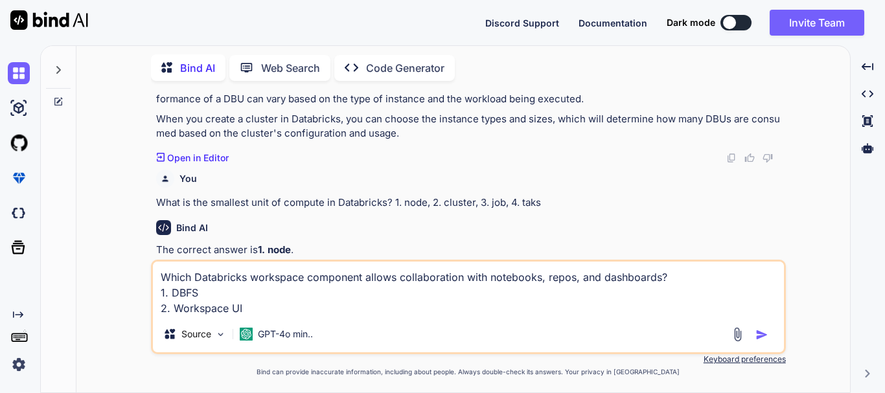
click at [253, 309] on textarea "Which Databricks workspace component allows collaboration with notebooks, repos…" at bounding box center [468, 289] width 631 height 54
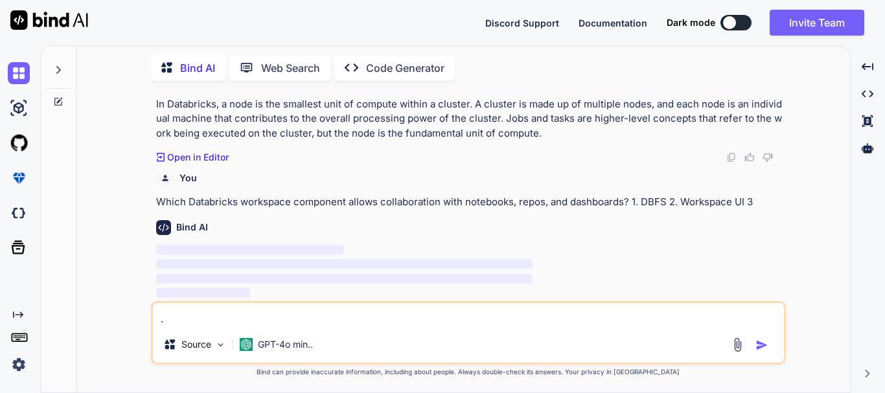
scroll to position [653, 0]
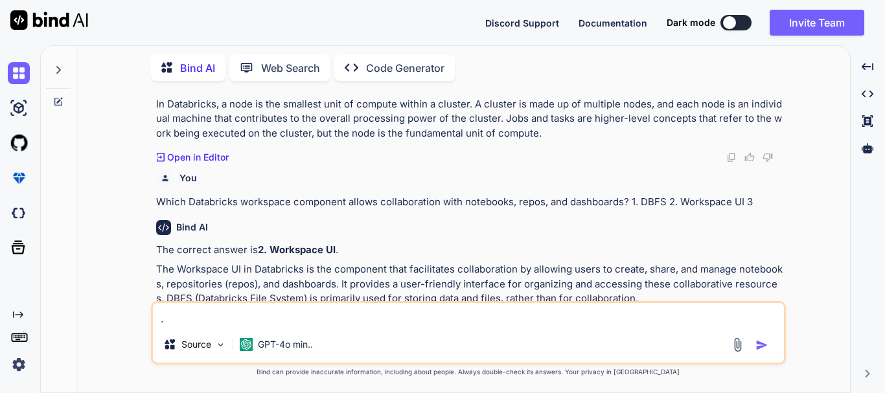
click at [189, 316] on textarea "." at bounding box center [468, 314] width 631 height 23
paste textarea "Which cluster type automatically scales based on workload?"
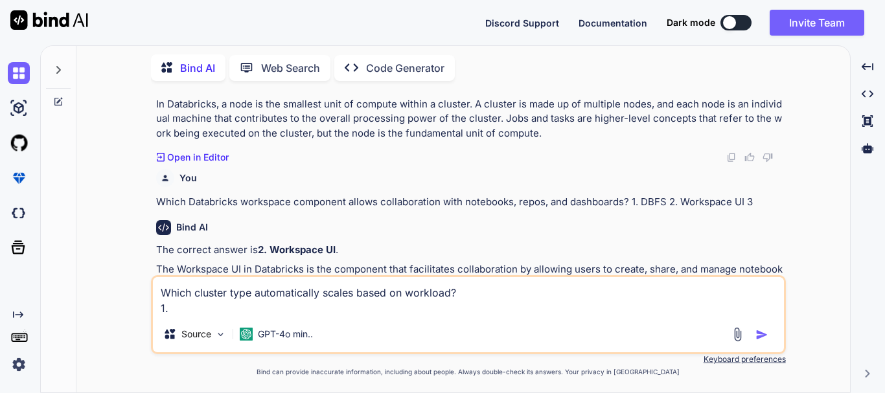
click at [189, 313] on textarea "Which cluster type automatically scales based on workload? 1." at bounding box center [468, 296] width 631 height 39
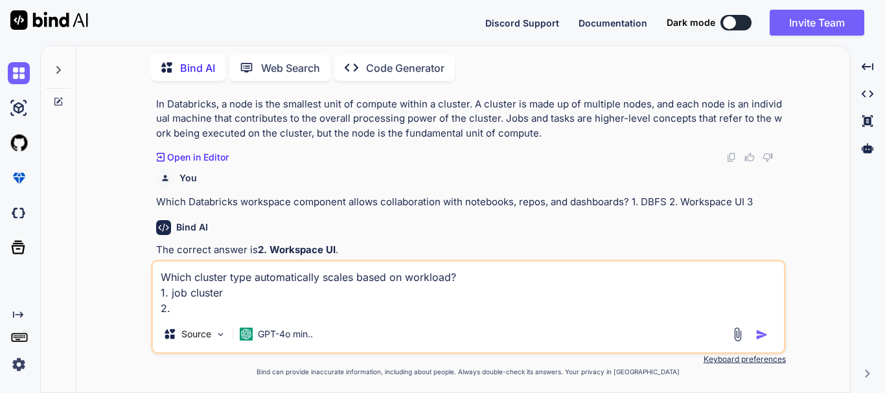
click at [198, 306] on textarea "Which cluster type automatically scales based on workload? 1. job cluster 2." at bounding box center [468, 289] width 631 height 54
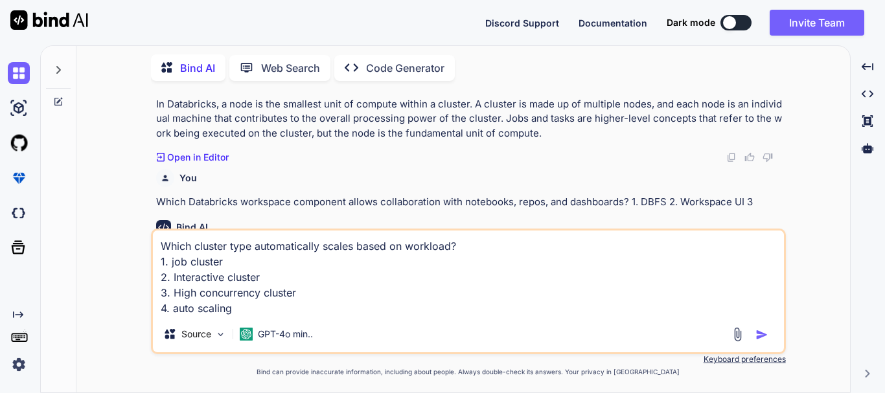
click at [281, 306] on textarea "Which cluster type automatically scales based on workload? 1. job cluster 2. In…" at bounding box center [468, 274] width 631 height 86
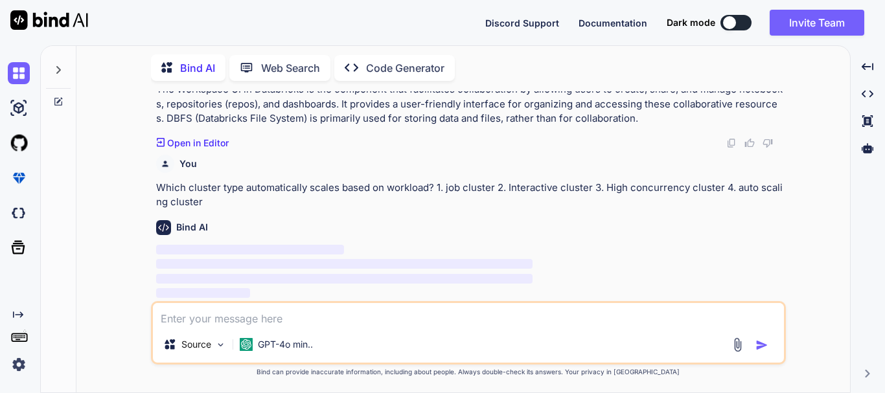
scroll to position [833, 0]
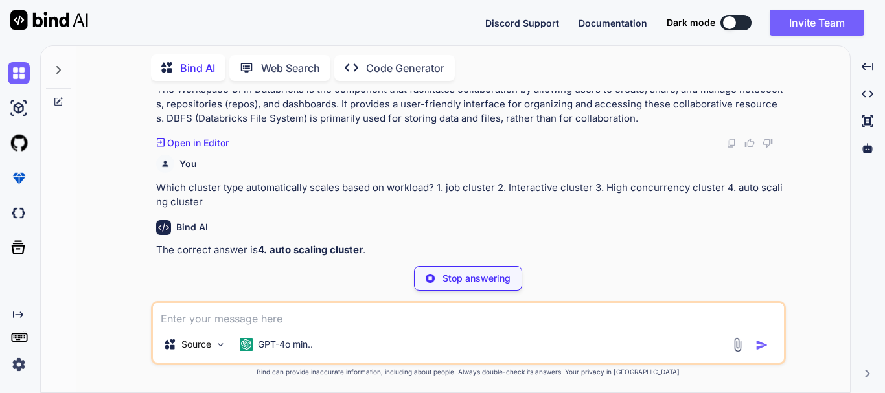
drag, startPoint x: 299, startPoint y: 253, endPoint x: 570, endPoint y: 53, distance: 336.4
click at [367, 243] on p "The correct answer is 4. auto scaling cluster ." at bounding box center [469, 250] width 627 height 15
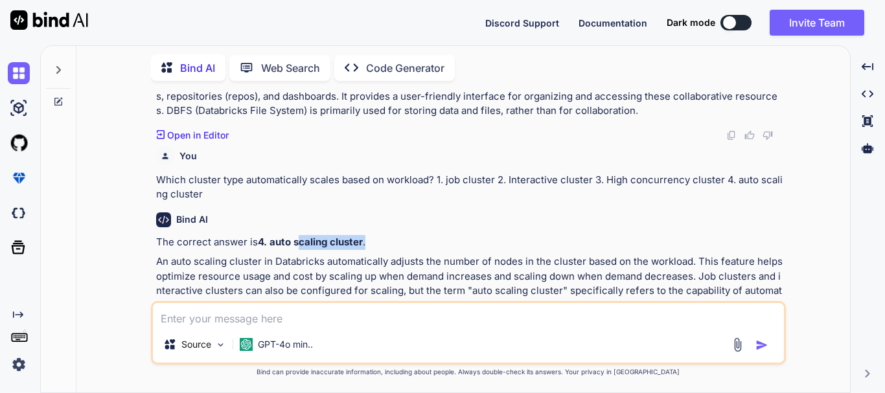
click at [437, 238] on p "The correct answer is 4. auto scaling cluster ." at bounding box center [469, 242] width 627 height 15
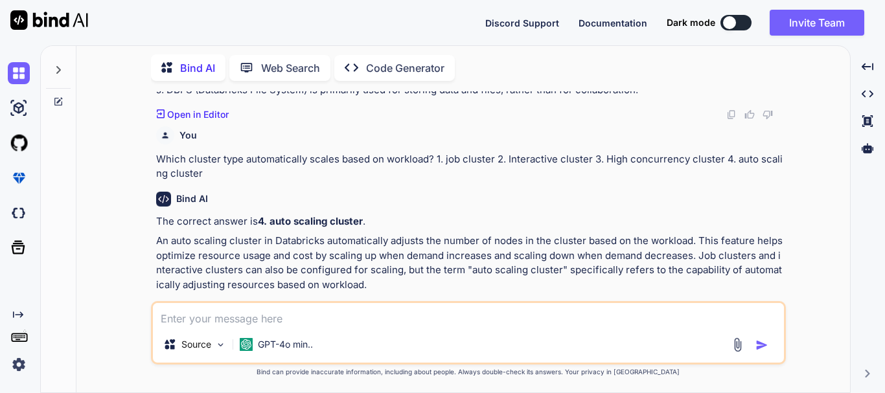
scroll to position [876, 0]
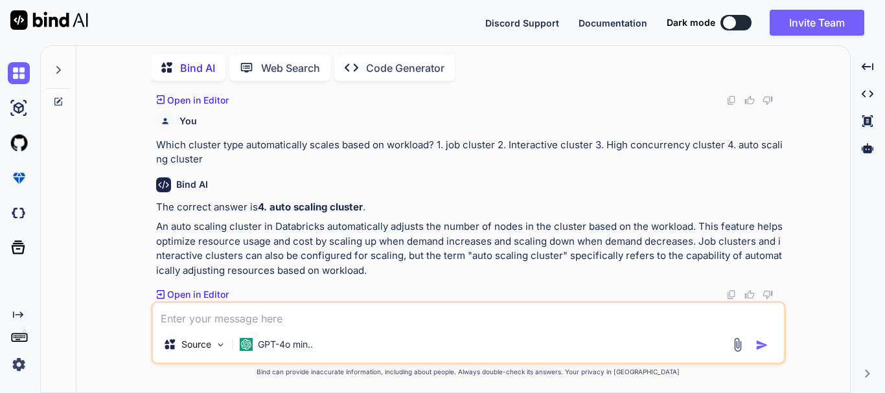
click at [251, 320] on textarea at bounding box center [468, 314] width 631 height 23
paste textarea "try { Mail::to($user->email)->send(new OtpMail($otp, $user->first_name)); } cat…"
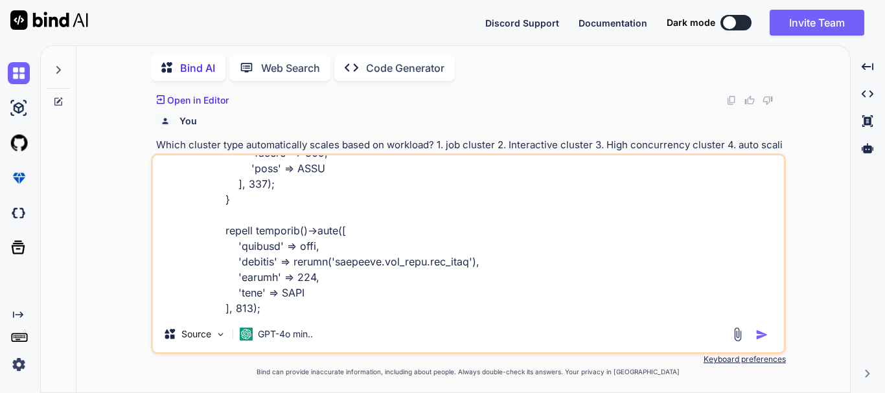
scroll to position [438, 0]
click at [205, 308] on textarea at bounding box center [468, 236] width 631 height 161
click at [205, 309] on textarea at bounding box center [468, 236] width 631 height 161
paste textarea "We need to modify this functionality, to send OTP on both, but if OTP do not go…"
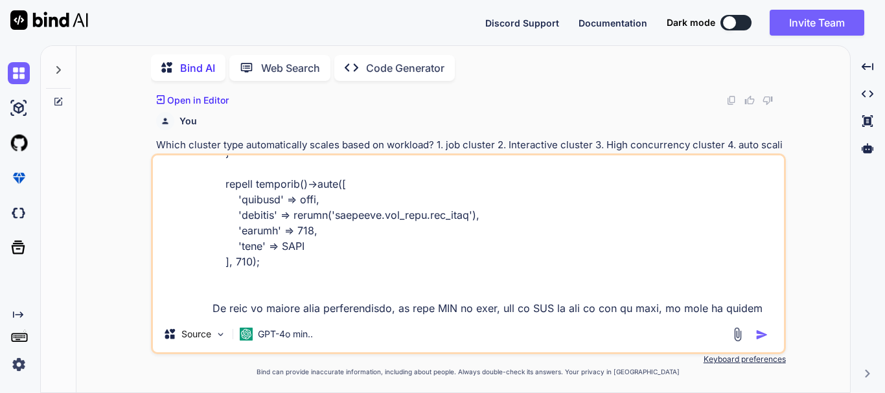
scroll to position [468, 0]
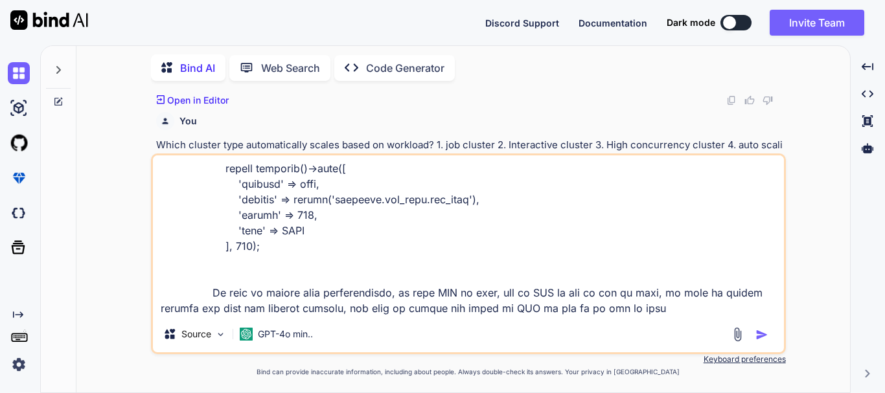
click at [209, 276] on textarea at bounding box center [468, 236] width 631 height 161
drag, startPoint x: 611, startPoint y: 292, endPoint x: 95, endPoint y: 274, distance: 516.1
click at [95, 274] on div "You is php natively supported in Databricks notebooks? Bind AI As of my last kn…" at bounding box center [468, 241] width 763 height 301
paste textarea "fow now, we are sending OTP on email and mobile number, but if OTP dont send on…"
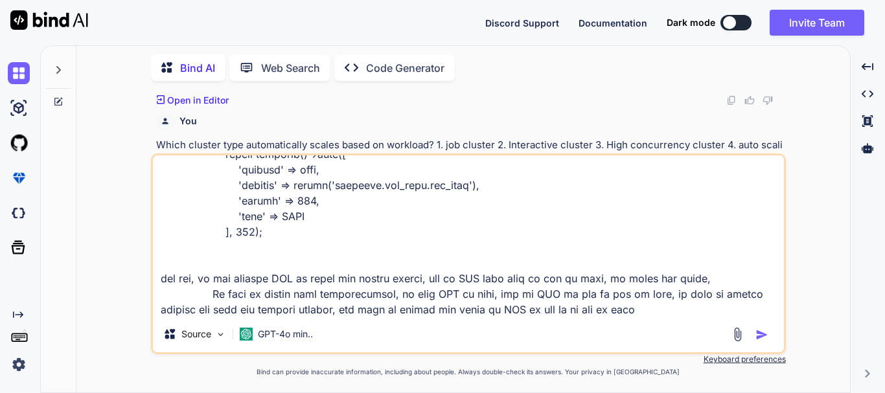
click at [208, 297] on textarea at bounding box center [468, 236] width 631 height 161
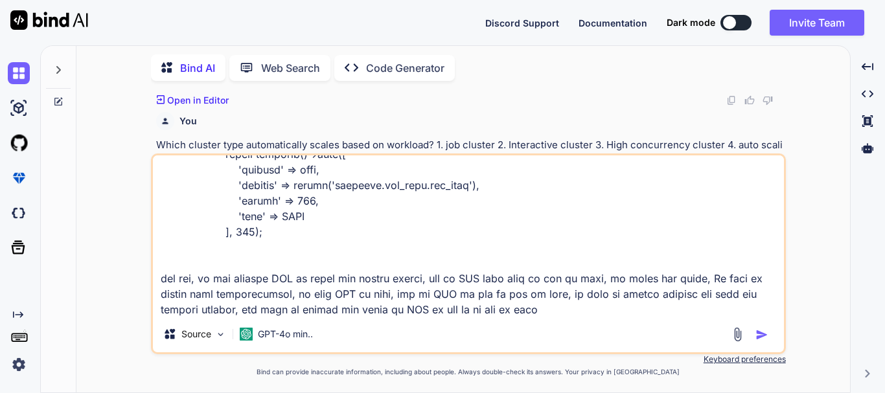
drag, startPoint x: 170, startPoint y: 275, endPoint x: 359, endPoint y: 275, distance: 188.6
click at [491, 241] on textarea at bounding box center [468, 236] width 631 height 161
click at [179, 279] on textarea at bounding box center [468, 236] width 631 height 161
click at [277, 299] on textarea at bounding box center [468, 236] width 631 height 161
click at [432, 280] on textarea at bounding box center [468, 236] width 631 height 161
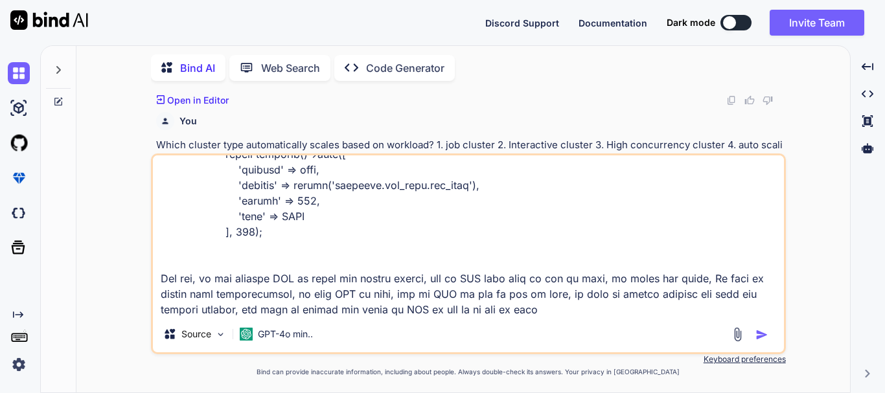
click at [451, 278] on textarea at bounding box center [468, 236] width 631 height 161
click at [542, 281] on textarea at bounding box center [468, 236] width 631 height 161
click at [545, 281] on textarea at bounding box center [468, 236] width 631 height 161
click at [631, 307] on textarea at bounding box center [468, 236] width 631 height 161
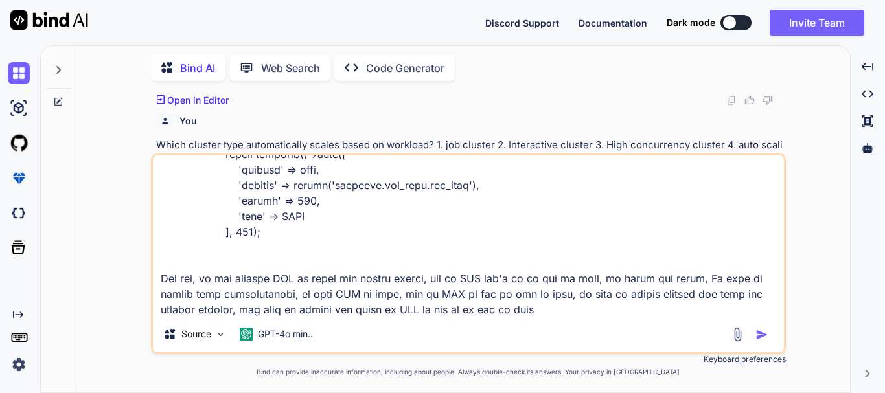
click at [246, 313] on textarea at bounding box center [468, 236] width 631 height 161
click at [665, 310] on textarea at bounding box center [468, 236] width 631 height 161
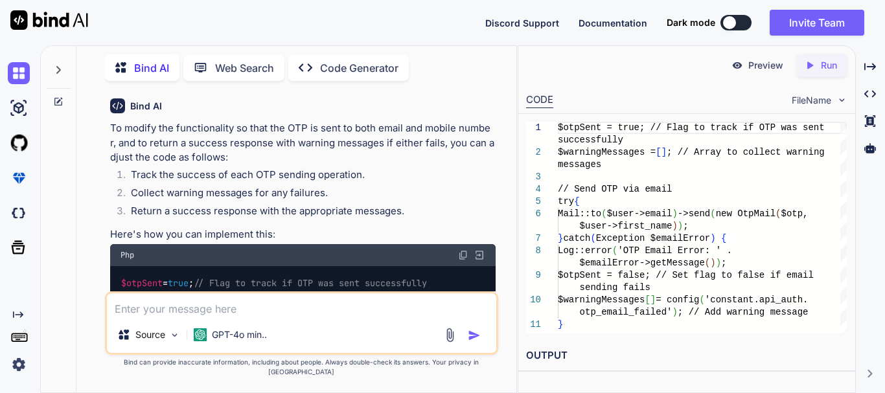
scroll to position [1543, 0]
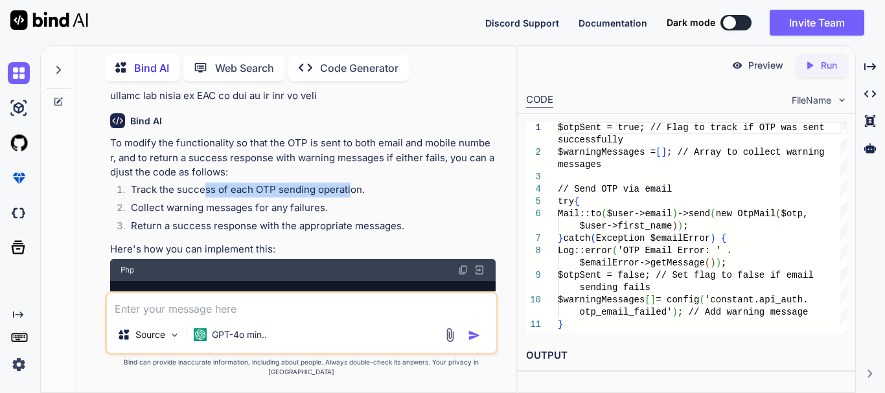
drag, startPoint x: 204, startPoint y: 194, endPoint x: 348, endPoint y: 194, distance: 143.8
click at [348, 194] on li "Track the success of each OTP sending operation." at bounding box center [308, 192] width 375 height 18
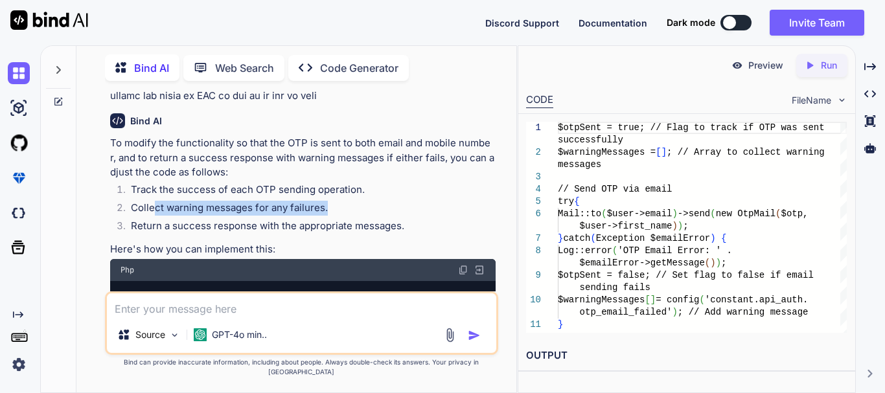
drag, startPoint x: 156, startPoint y: 207, endPoint x: 338, endPoint y: 206, distance: 182.7
click at [338, 206] on li "Collect warning messages for any failures." at bounding box center [308, 210] width 375 height 18
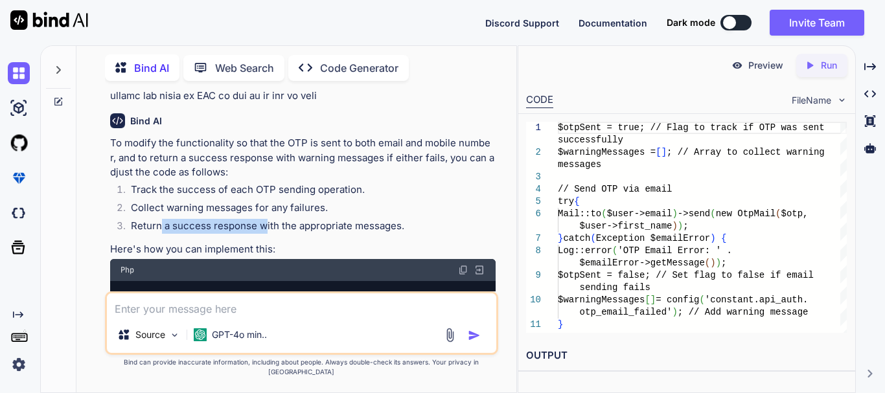
drag, startPoint x: 160, startPoint y: 225, endPoint x: 265, endPoint y: 219, distance: 105.1
click at [265, 219] on li "Return a success response with the appropriate messages." at bounding box center [308, 228] width 375 height 18
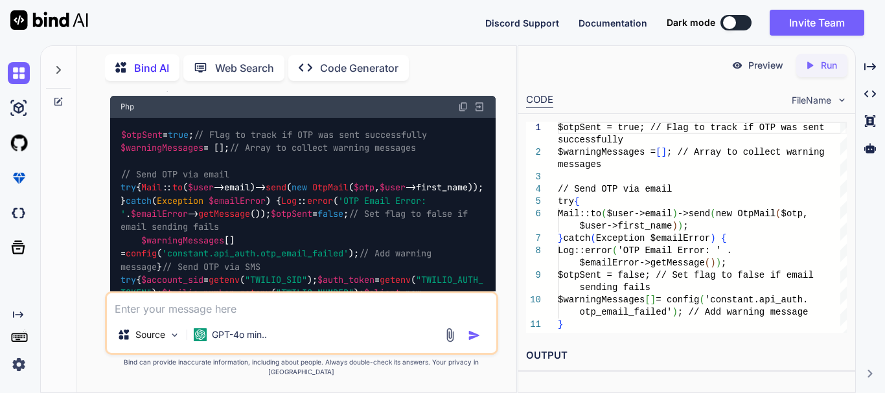
scroll to position [1737, 0]
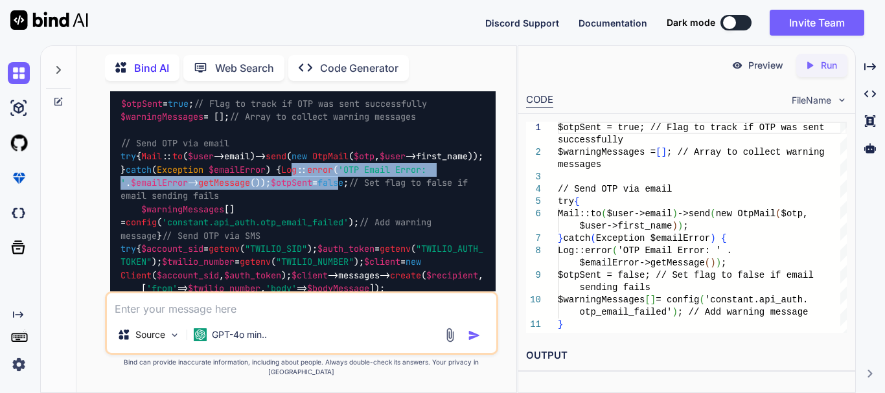
drag, startPoint x: 153, startPoint y: 209, endPoint x: 219, endPoint y: 224, distance: 67.8
click at [219, 223] on code "$otpSent = true ; // Flag to track if OTP was sent successfully $warningMessage…" at bounding box center [305, 262] width 368 height 330
click at [317, 189] on span "false" at bounding box center [330, 183] width 26 height 12
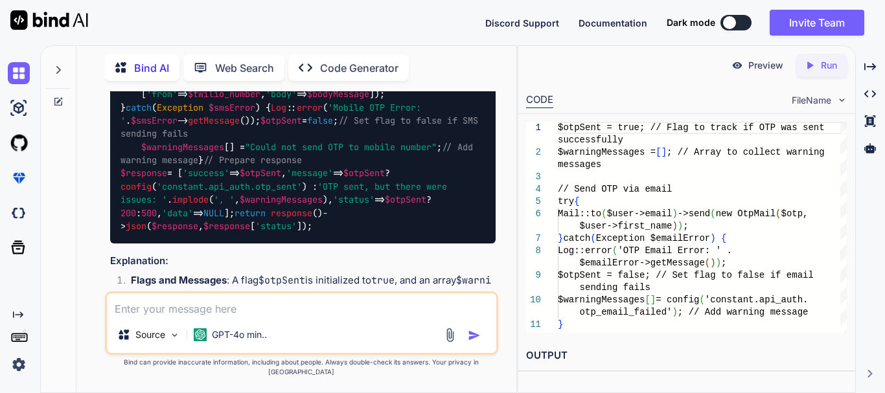
scroll to position [1996, 0]
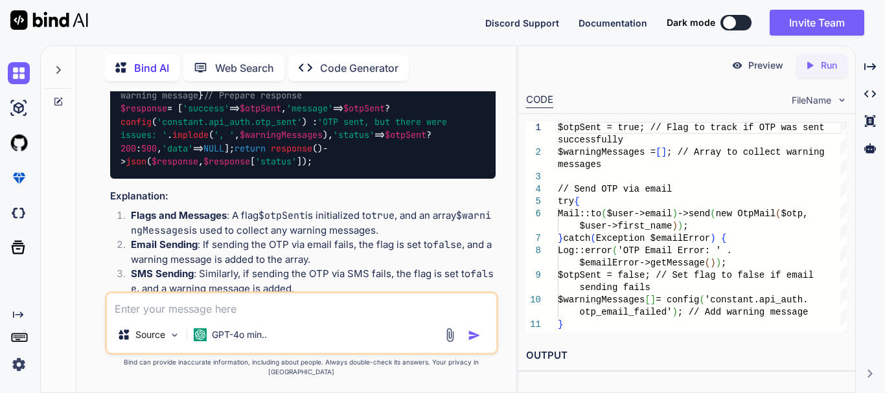
click at [240, 115] on span "$otpSent" at bounding box center [260, 109] width 41 height 12
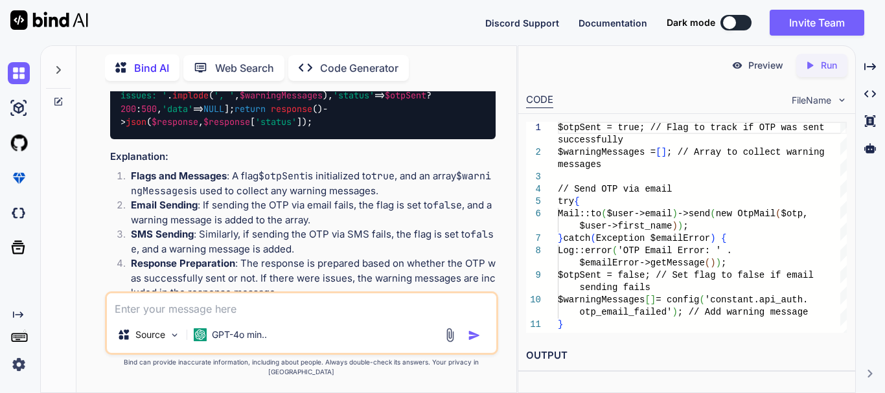
scroll to position [2061, 0]
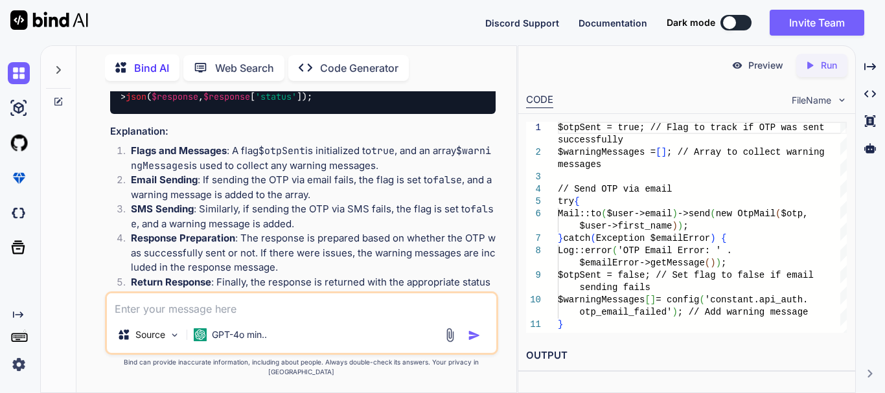
click at [343, 50] on span "$otpSent" at bounding box center [363, 44] width 41 height 12
drag, startPoint x: 268, startPoint y: 203, endPoint x: 380, endPoint y: 202, distance: 111.5
click at [209, 76] on span "implode" at bounding box center [190, 71] width 36 height 12
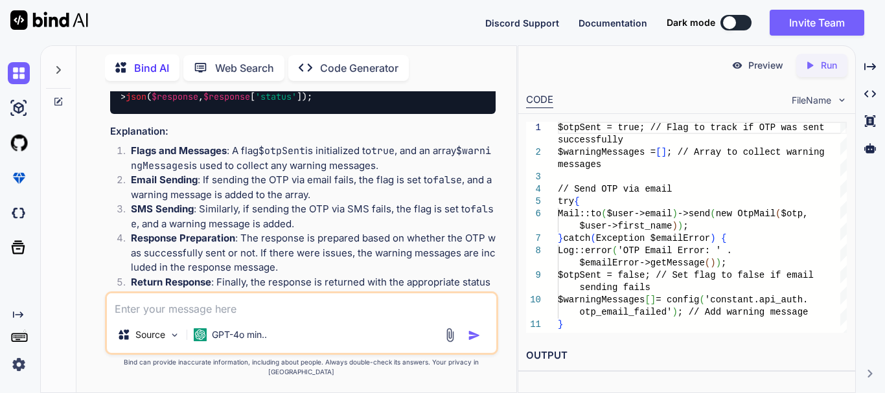
scroll to position [2126, 0]
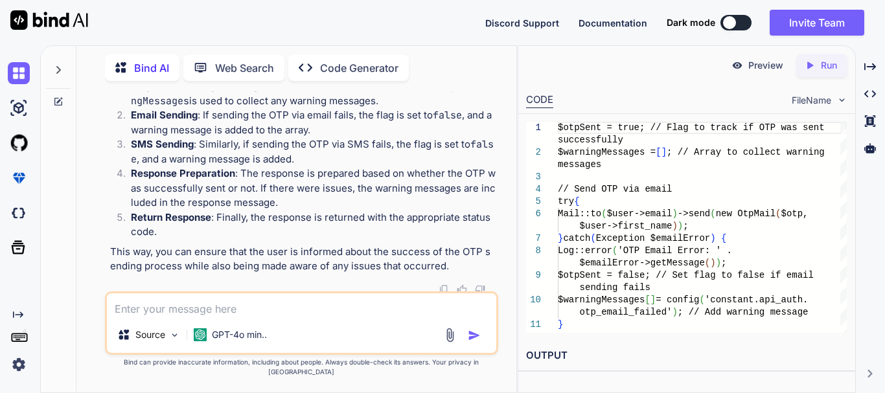
click at [333, 12] on span "'status'" at bounding box center [353, 6] width 41 height 12
click at [162, 25] on span "'data'" at bounding box center [177, 19] width 31 height 12
drag, startPoint x: 211, startPoint y: 174, endPoint x: 341, endPoint y: 176, distance: 130.3
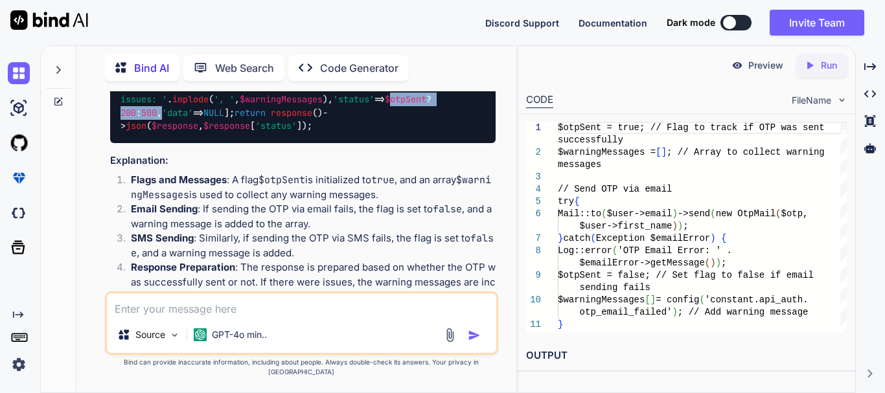
scroll to position [2059, 0]
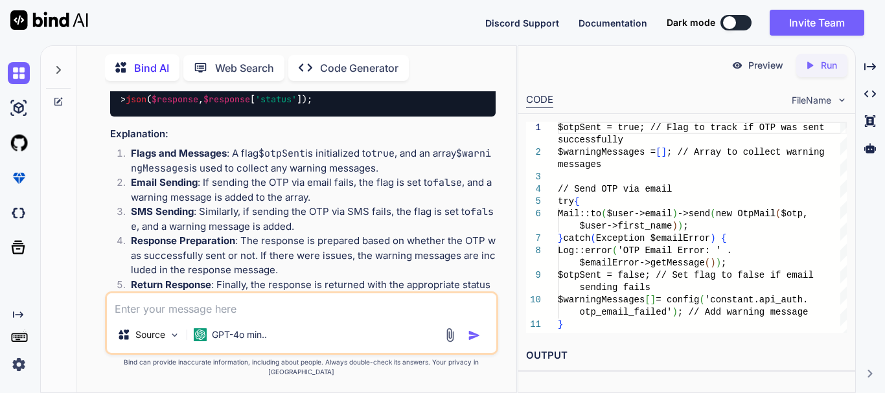
click at [240, 79] on span "$warningMessages" at bounding box center [281, 73] width 83 height 12
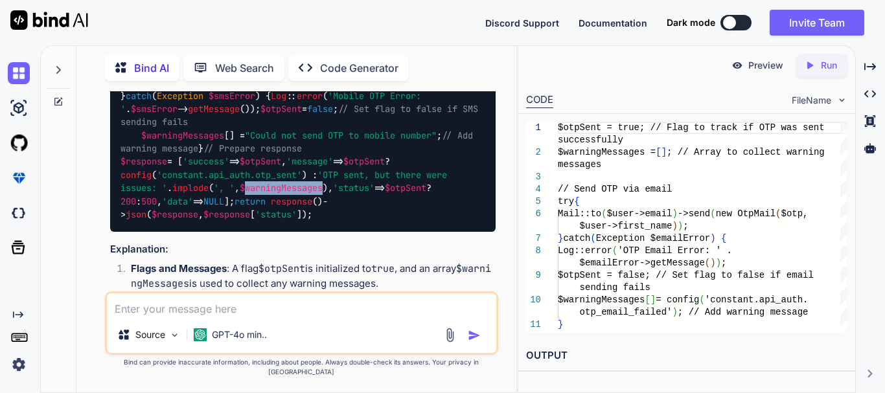
scroll to position [1929, 0]
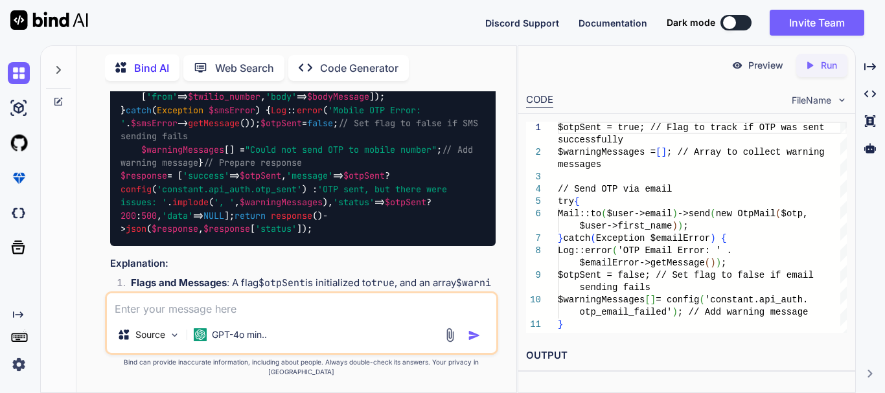
click at [206, 156] on span "$warningMessages" at bounding box center [182, 150] width 83 height 12
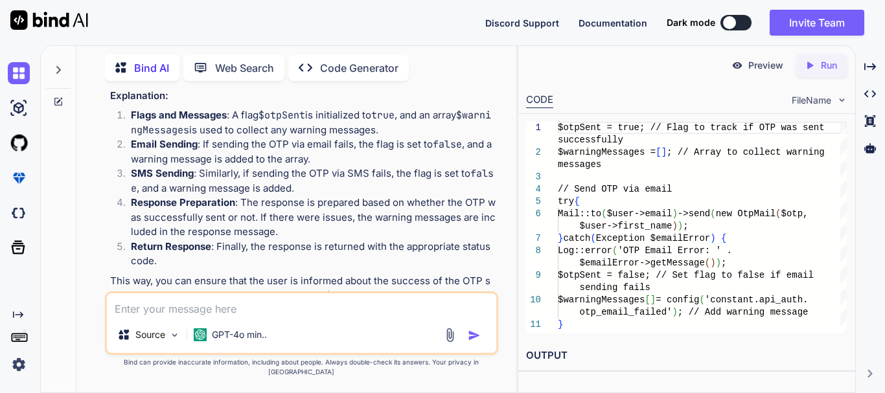
scroll to position [2123, 0]
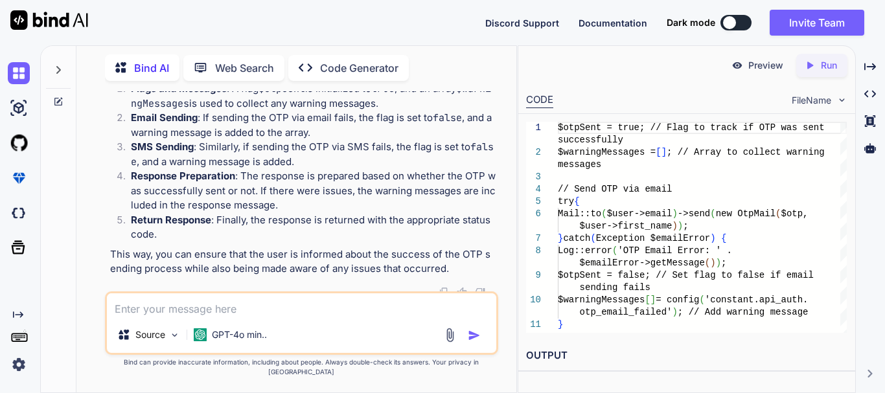
click at [250, 40] on span "$response" at bounding box center [226, 35] width 47 height 12
click at [297, 40] on span "'status'" at bounding box center [275, 35] width 41 height 12
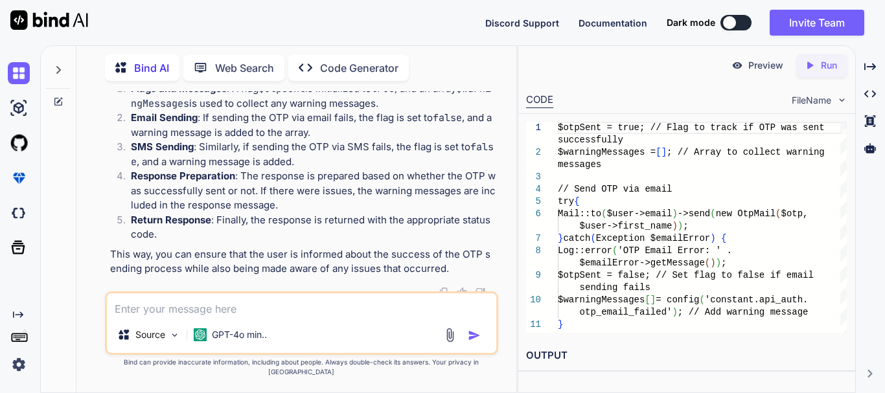
click at [333, 14] on span "'status'" at bounding box center [353, 9] width 41 height 12
drag, startPoint x: 253, startPoint y: 229, endPoint x: 323, endPoint y: 229, distance: 69.3
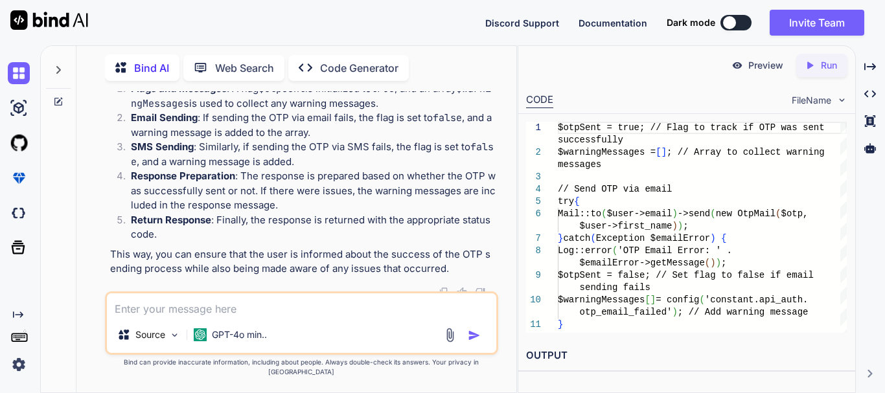
click at [198, 40] on span "$response" at bounding box center [175, 35] width 47 height 12
drag, startPoint x: 303, startPoint y: 232, endPoint x: 408, endPoint y: 238, distance: 105.2
click at [250, 40] on span "$response" at bounding box center [226, 35] width 47 height 12
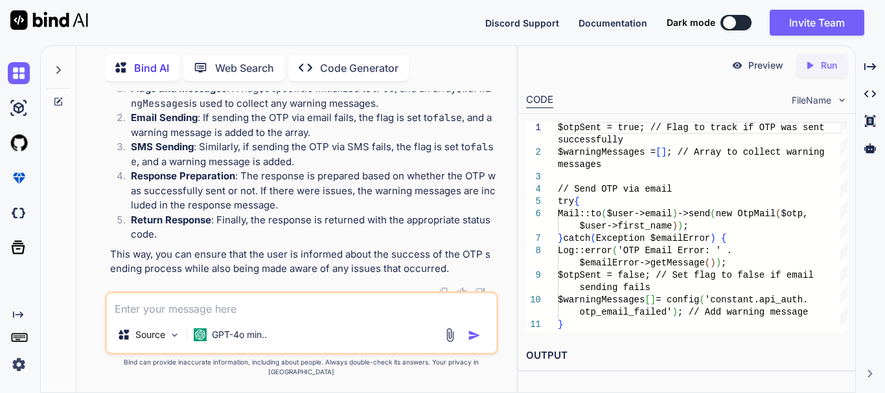
click at [297, 40] on span "'status'" at bounding box center [275, 35] width 41 height 12
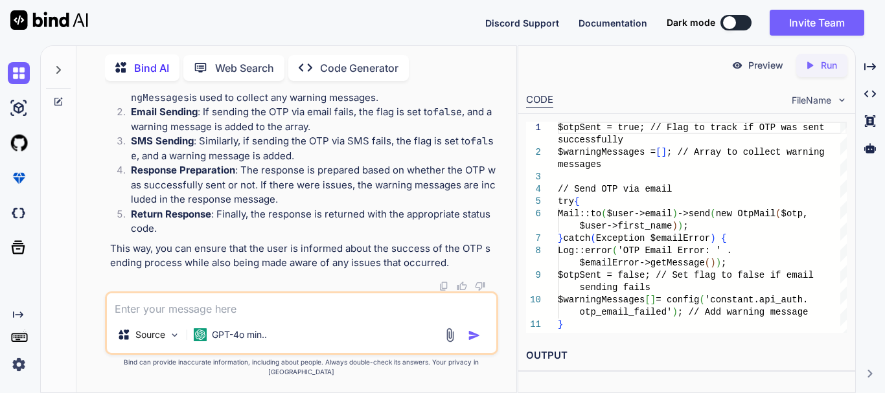
scroll to position [2188, 0]
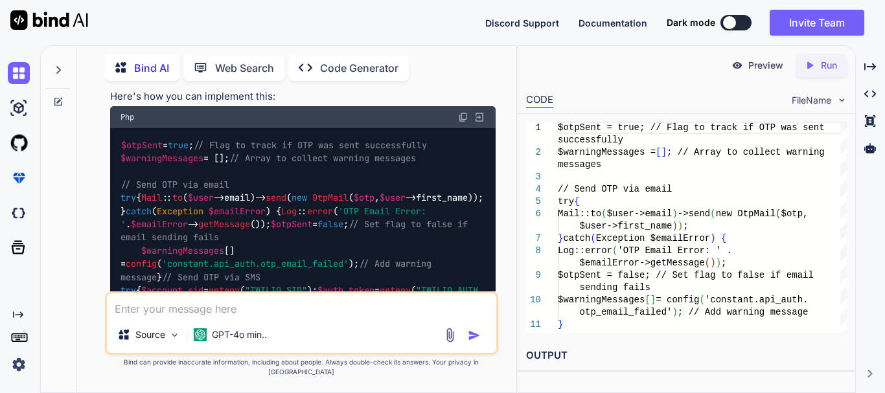
scroll to position [1670, 0]
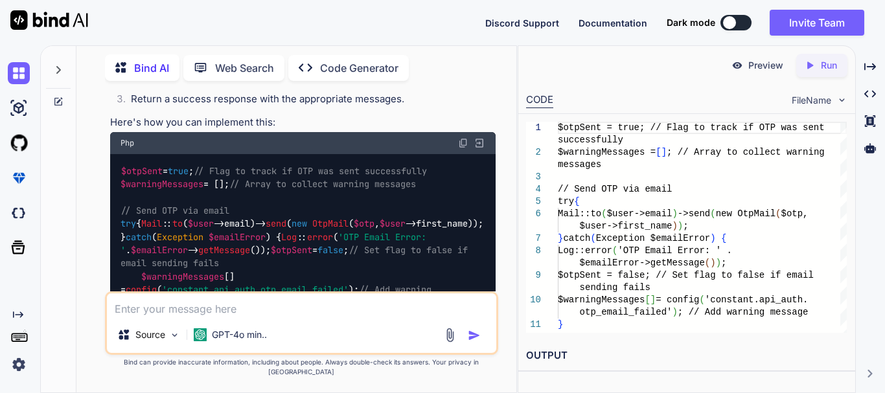
click at [142, 176] on span "$otpSent" at bounding box center [141, 171] width 41 height 12
click at [167, 185] on span "$warningMessages" at bounding box center [162, 184] width 83 height 12
click at [461, 147] on img at bounding box center [463, 143] width 10 height 10
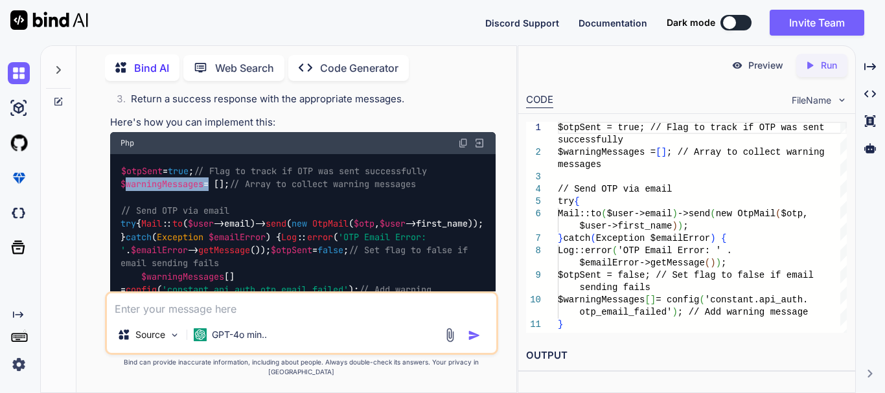
click at [461, 144] on img at bounding box center [463, 143] width 10 height 10
click at [246, 317] on textarea at bounding box center [301, 305] width 389 height 23
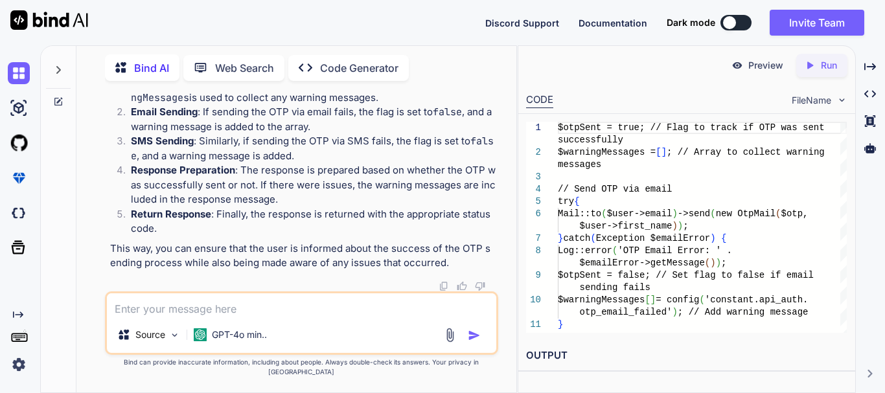
scroll to position [2318, 0]
click at [224, 317] on textarea at bounding box center [301, 305] width 389 height 23
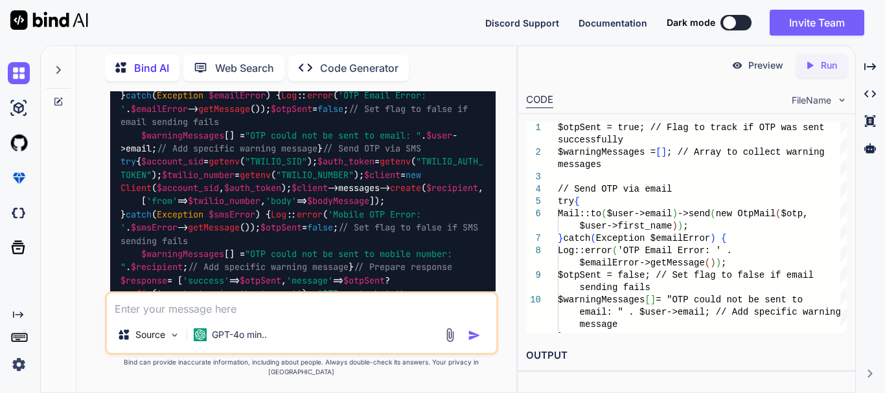
scroll to position [2649, 0]
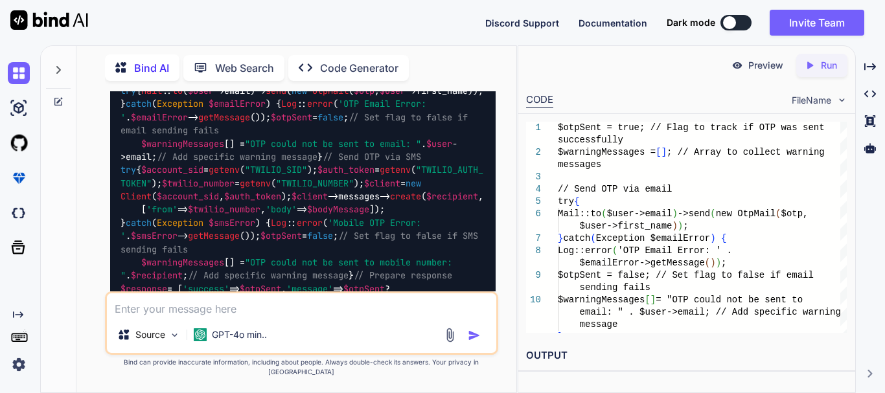
click at [462, 16] on img at bounding box center [463, 10] width 10 height 10
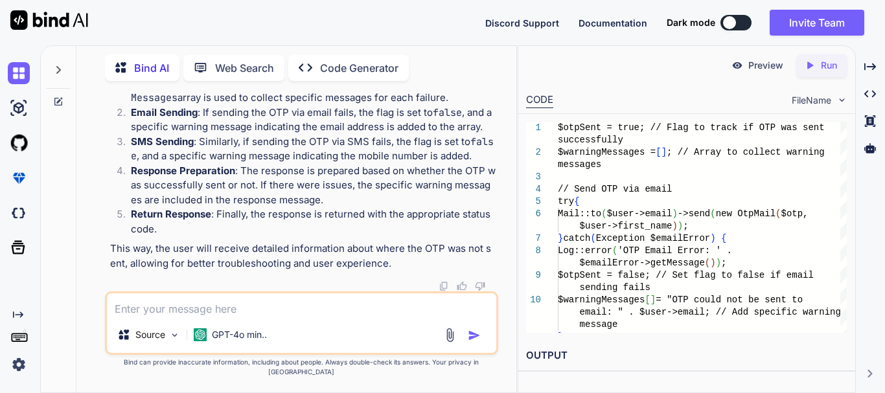
scroll to position [3232, 0]
click at [246, 317] on textarea at bounding box center [301, 305] width 389 height 23
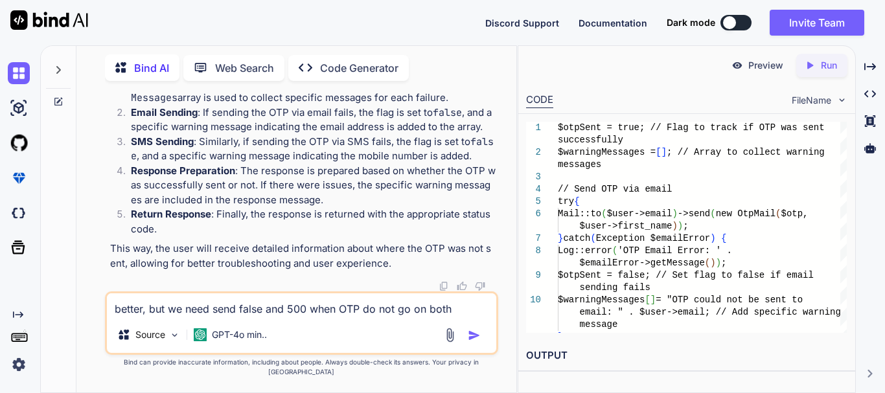
click at [310, 317] on textarea "better, but we need send false and 500 when OTP do not go on both" at bounding box center [301, 305] width 389 height 23
click at [478, 317] on textarea "better, but we need send false and 500 only when OTP do not go on both" at bounding box center [301, 305] width 389 height 23
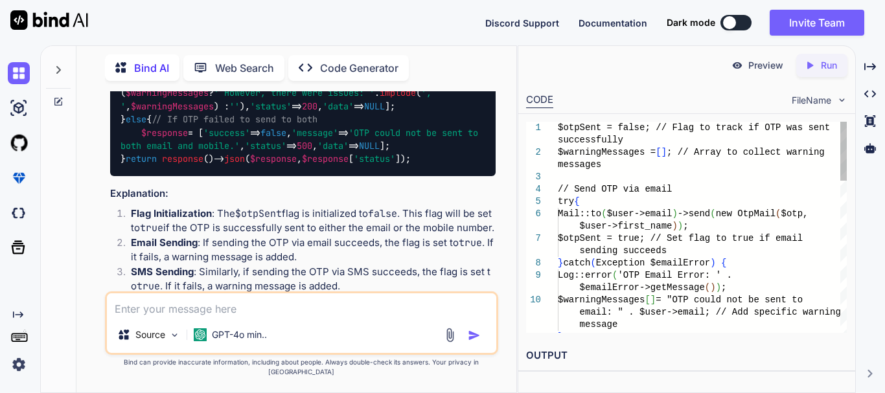
scroll to position [3643, 0]
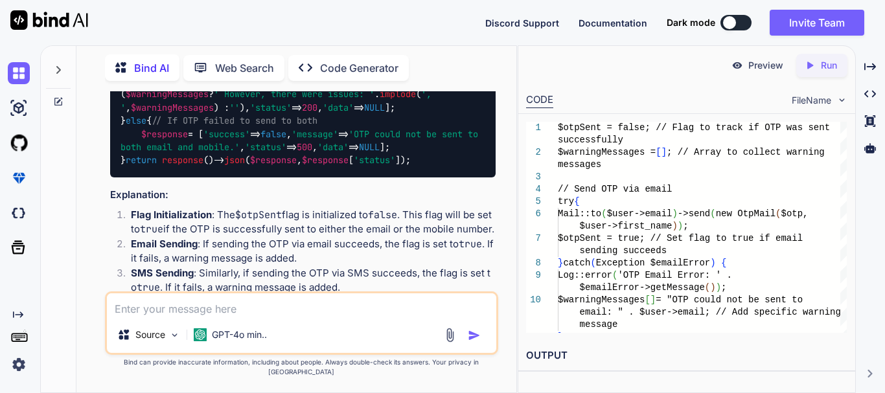
click at [233, 317] on textarea at bounding box center [301, 305] width 389 height 23
paste textarea "'otp_sent_email' => "OTP sent to your email", 'otp_sent_mobile' => "OTP sent to…"
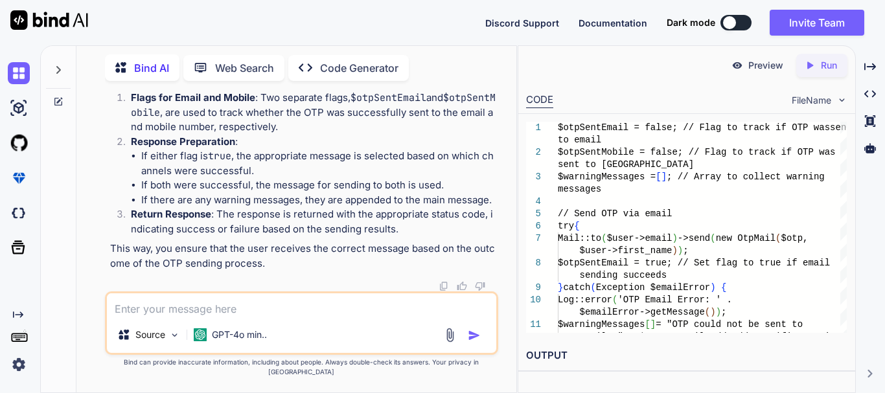
scroll to position [4888, 0]
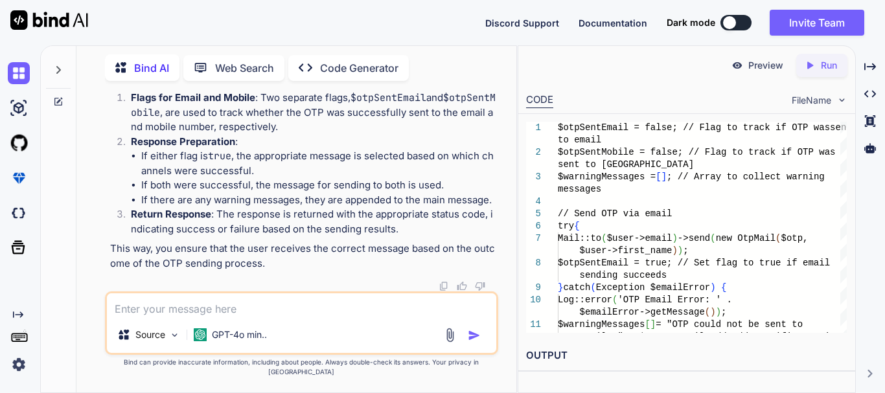
drag, startPoint x: 146, startPoint y: 158, endPoint x: 185, endPoint y: 154, distance: 38.4
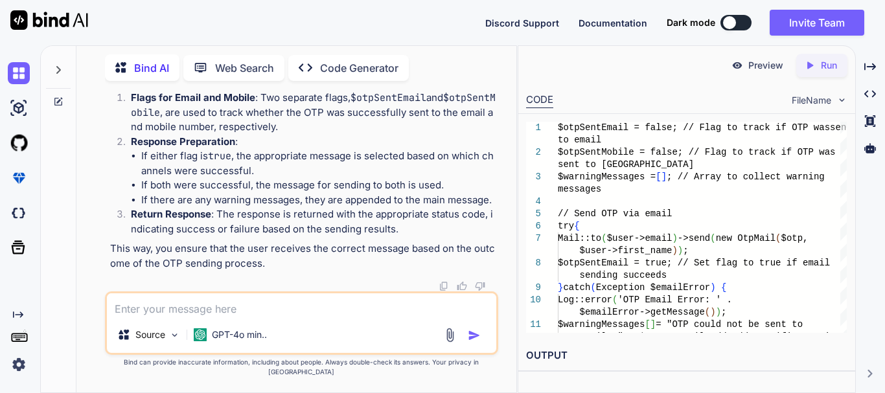
drag, startPoint x: 135, startPoint y: 167, endPoint x: 224, endPoint y: 166, distance: 88.8
